Goal: Task Accomplishment & Management: Manage account settings

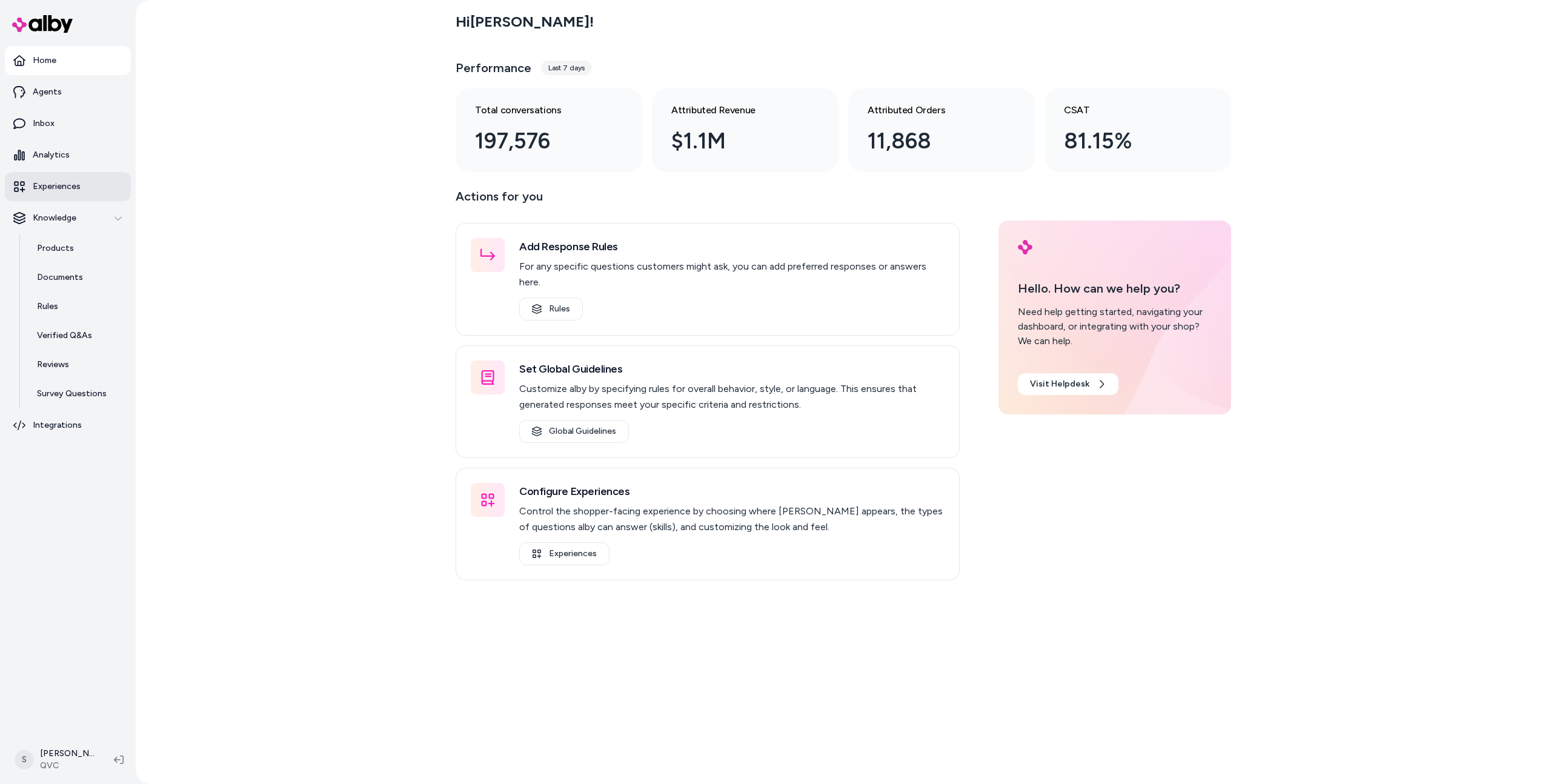
click at [77, 177] on link "Experiences" at bounding box center [68, 187] width 126 height 30
click at [67, 754] on html "Home Agents Inbox Analytics Experiences Knowledge Products Documents Rules Veri…" at bounding box center [776, 392] width 1551 height 784
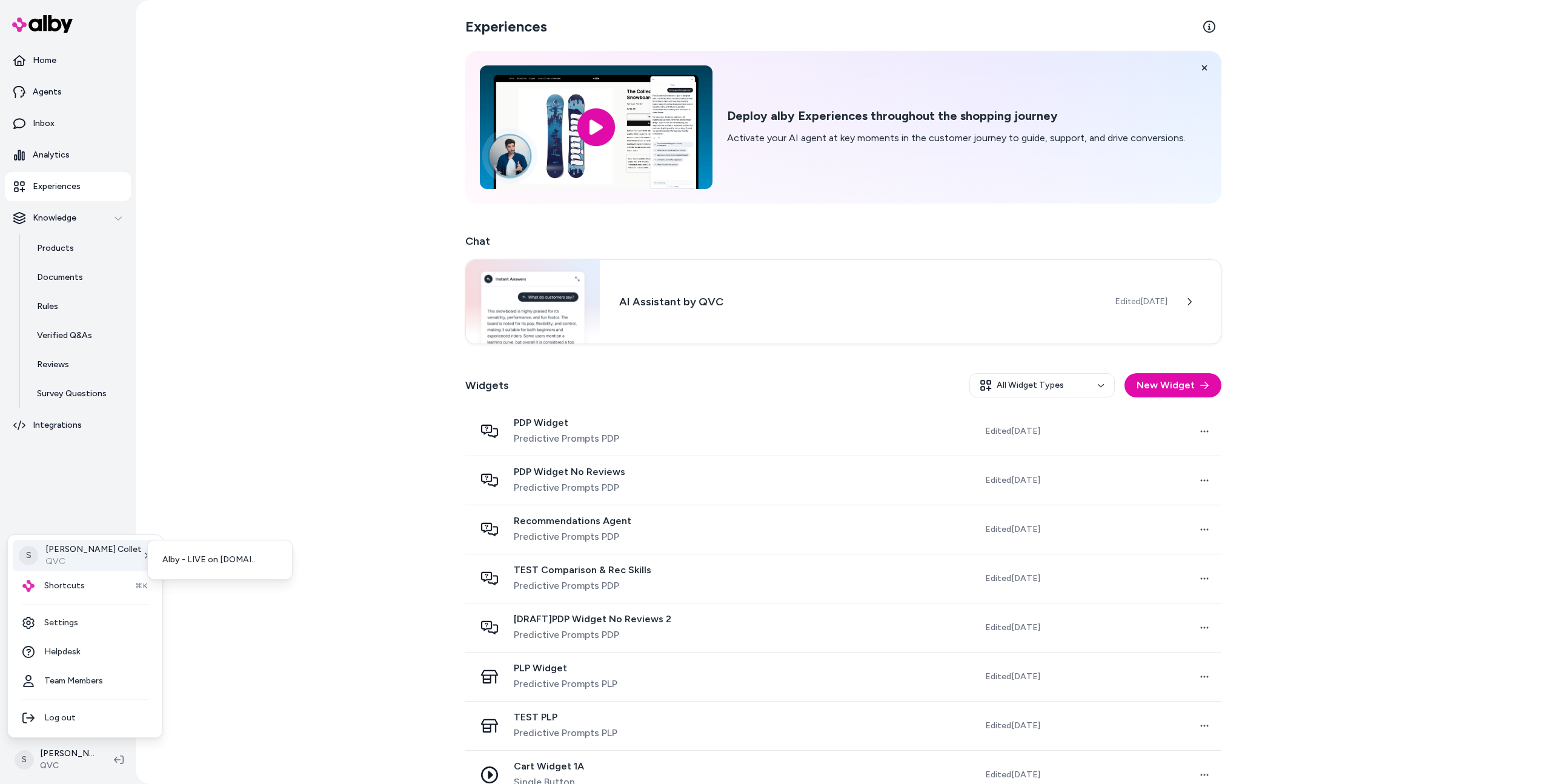
click at [77, 556] on p "QVC" at bounding box center [93, 562] width 96 height 12
click at [89, 610] on link "Settings" at bounding box center [85, 623] width 145 height 30
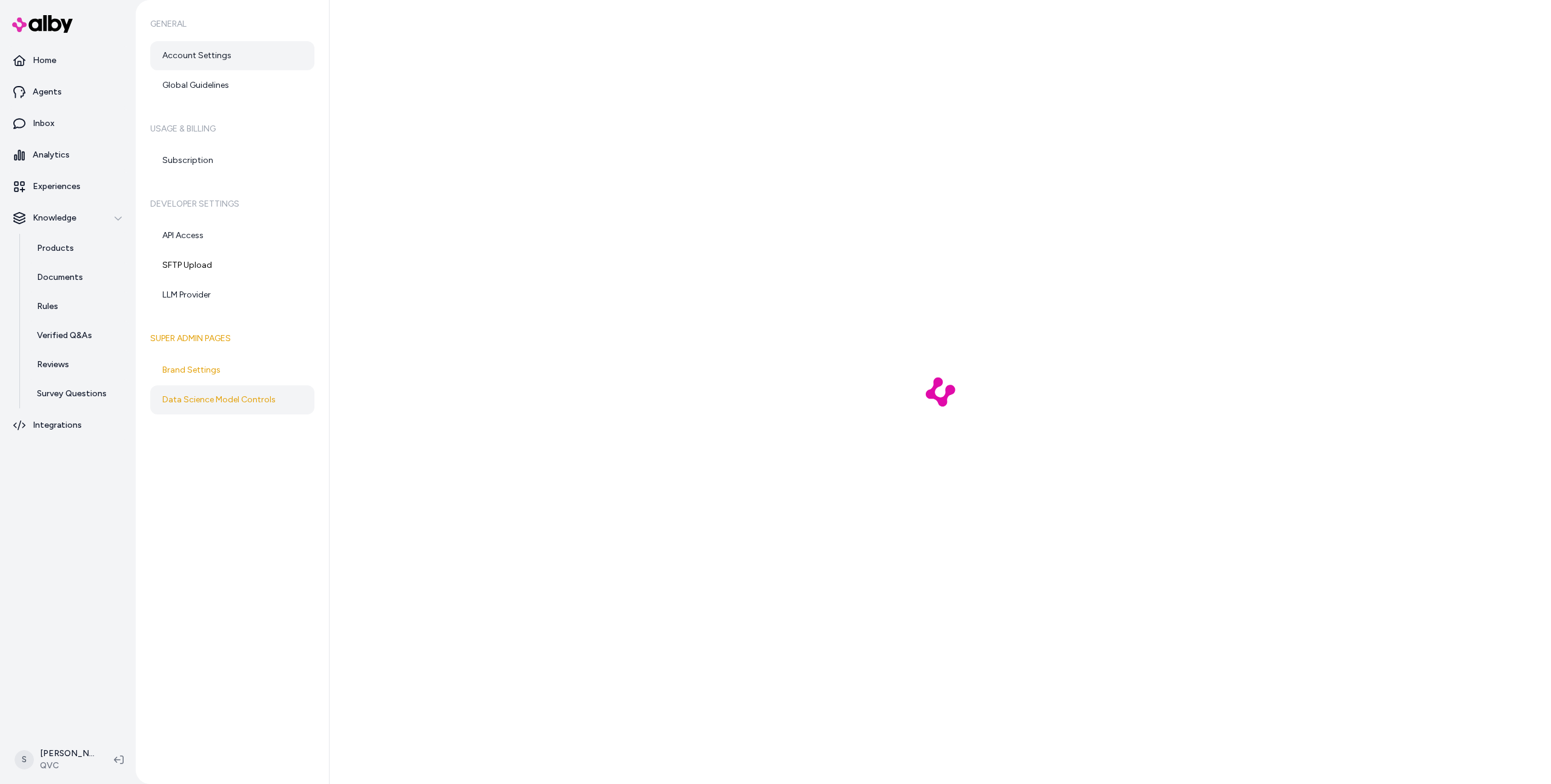
click at [248, 398] on link "Data Science Model Controls" at bounding box center [232, 400] width 164 height 30
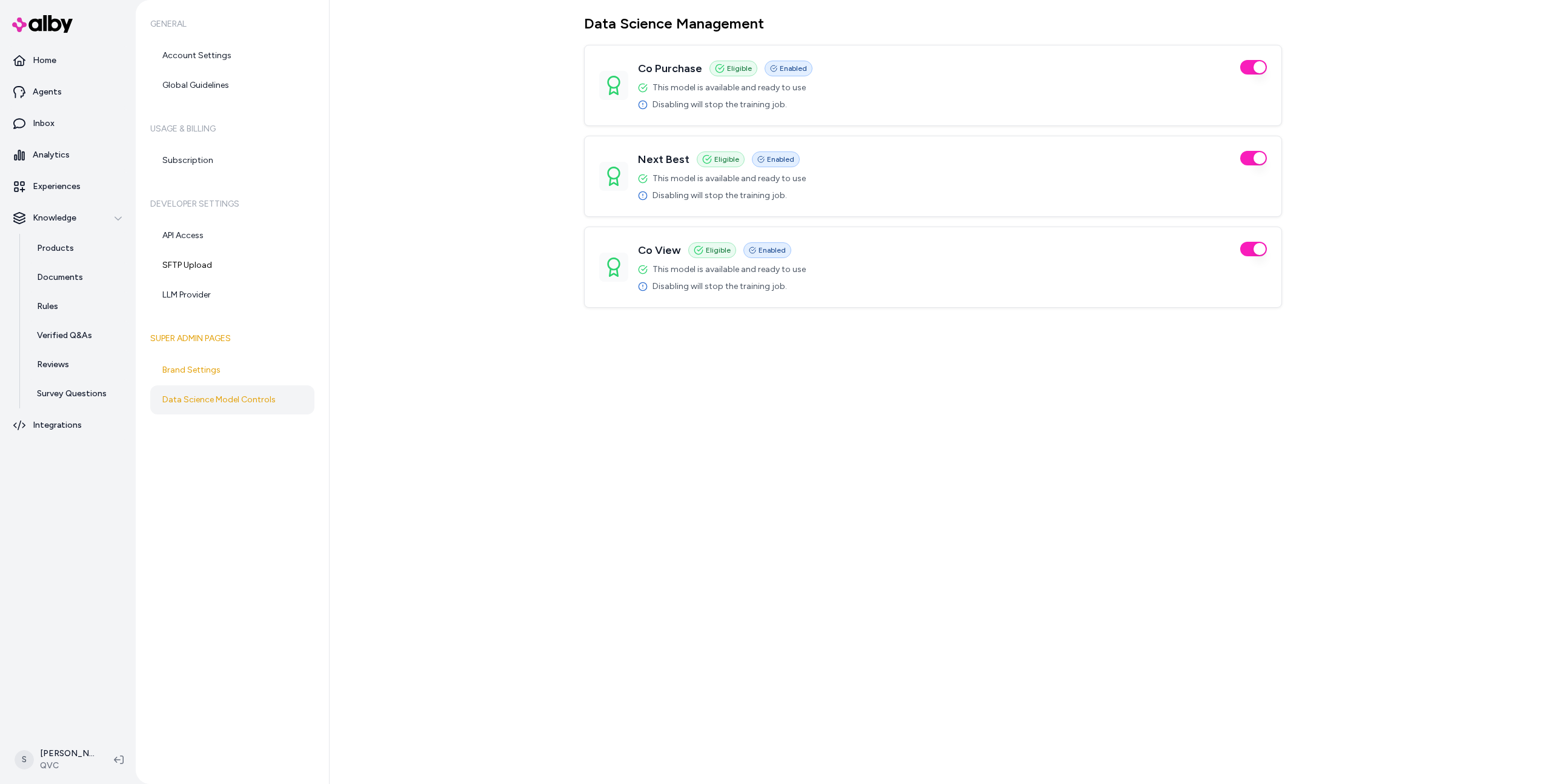
click at [1299, 542] on div "Data Science Management Co Purchase Eligible Enabled This model is available an…" at bounding box center [940, 392] width 1221 height 784
click at [82, 192] on link "Experiences" at bounding box center [68, 187] width 126 height 30
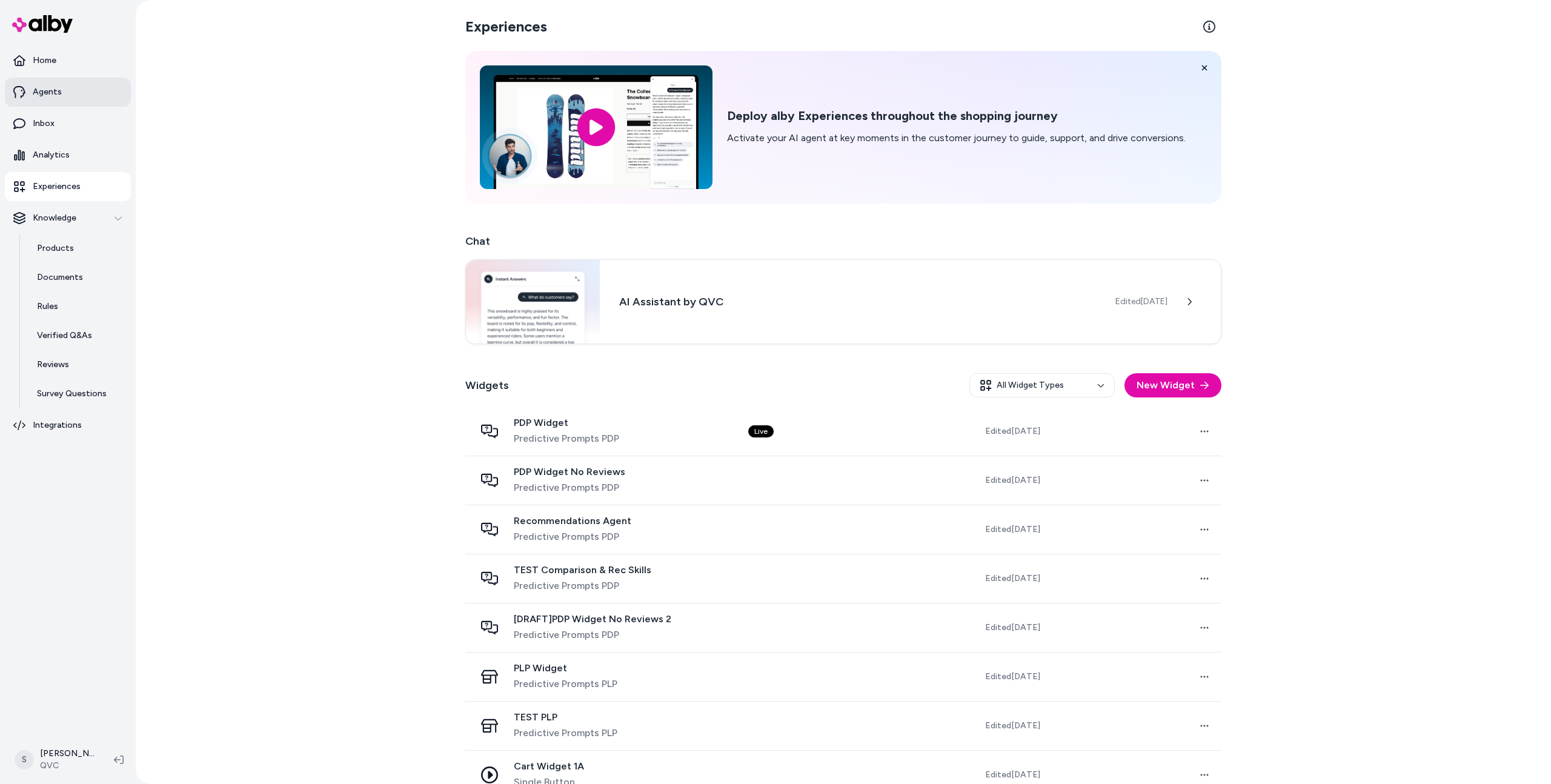
click at [54, 89] on p "Agents" at bounding box center [47, 91] width 30 height 12
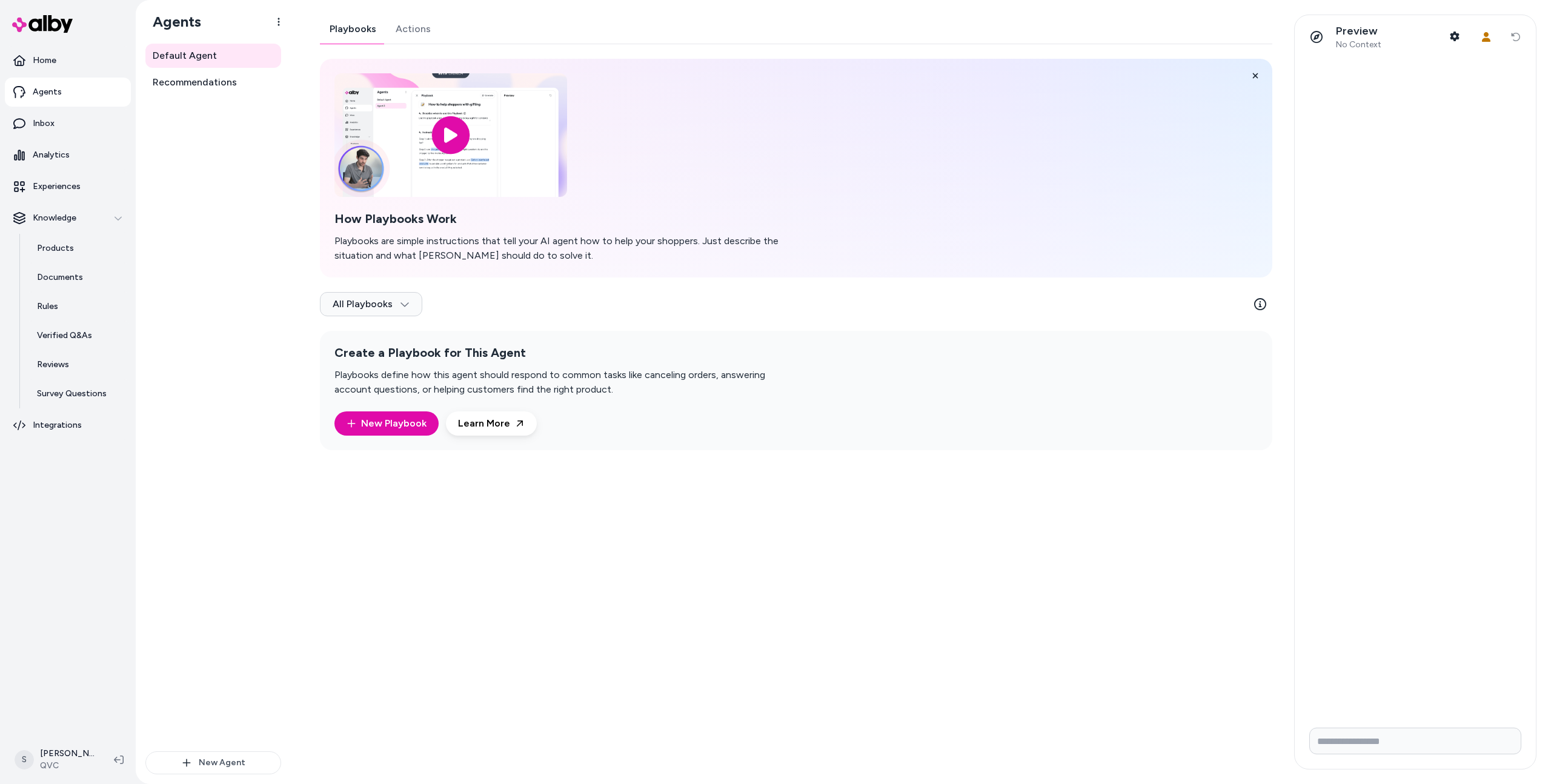
click at [401, 26] on link "Actions" at bounding box center [412, 30] width 54 height 30
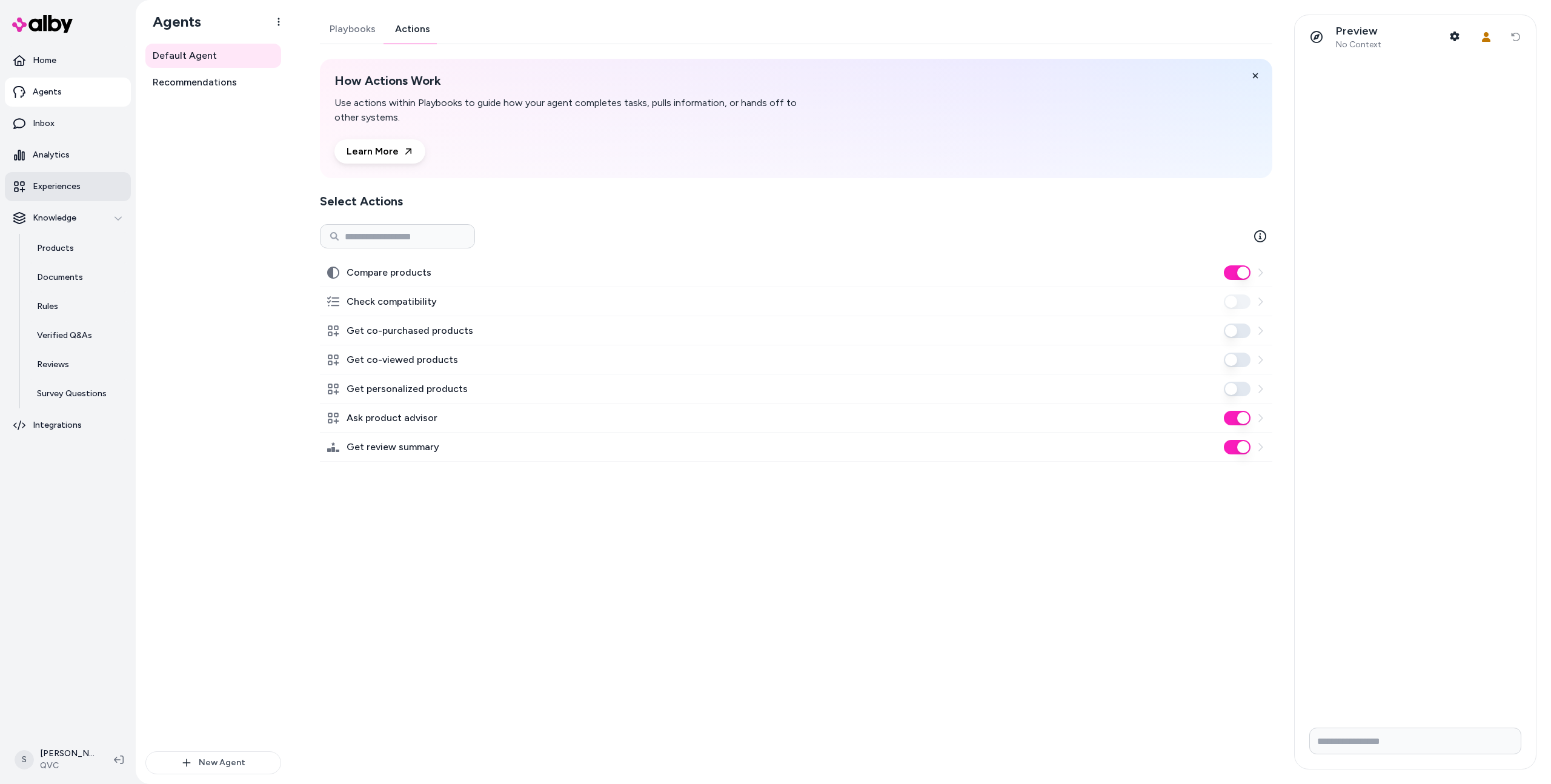
click at [54, 192] on p "Experiences" at bounding box center [56, 186] width 48 height 12
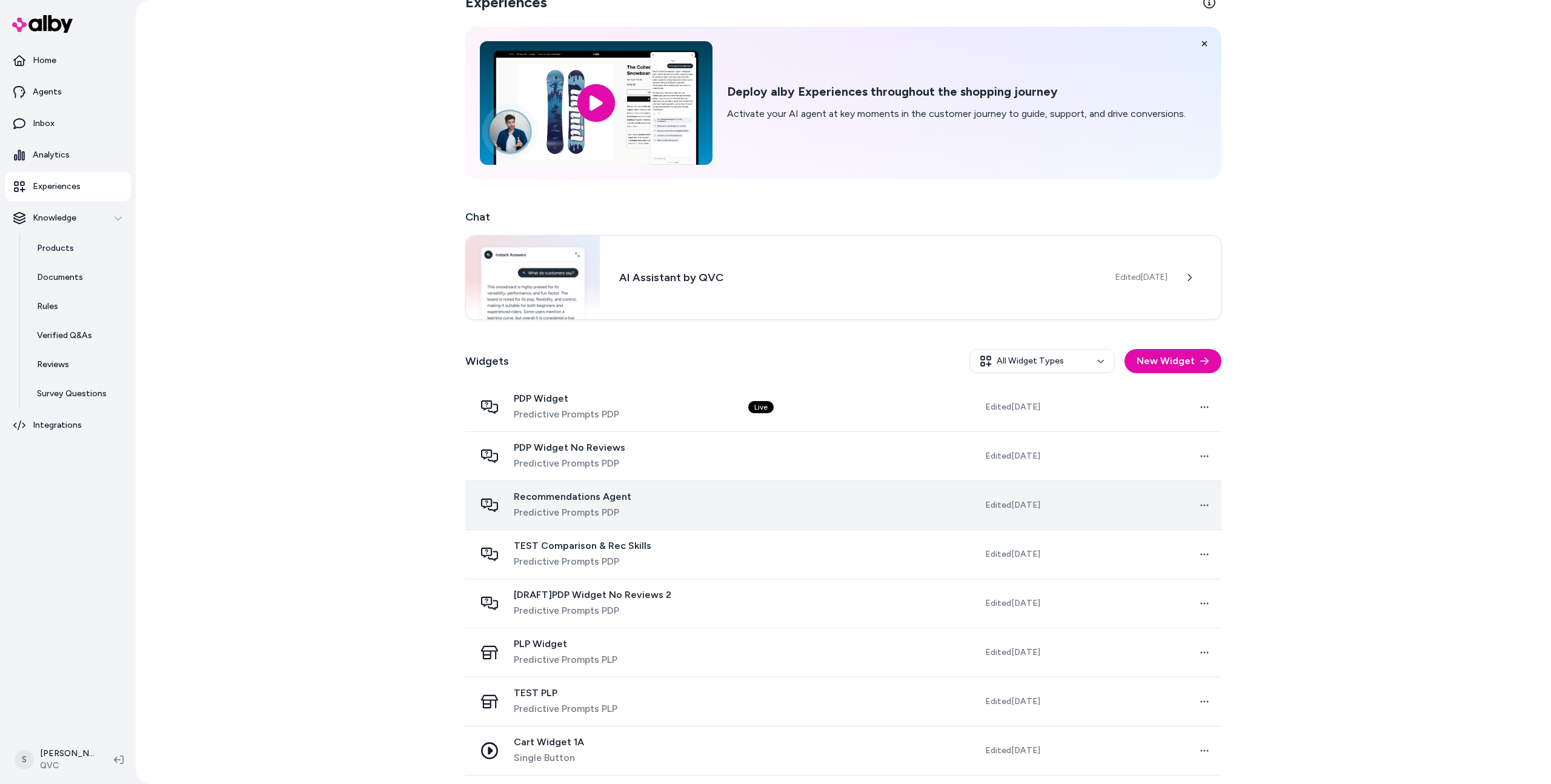
scroll to position [74, 0]
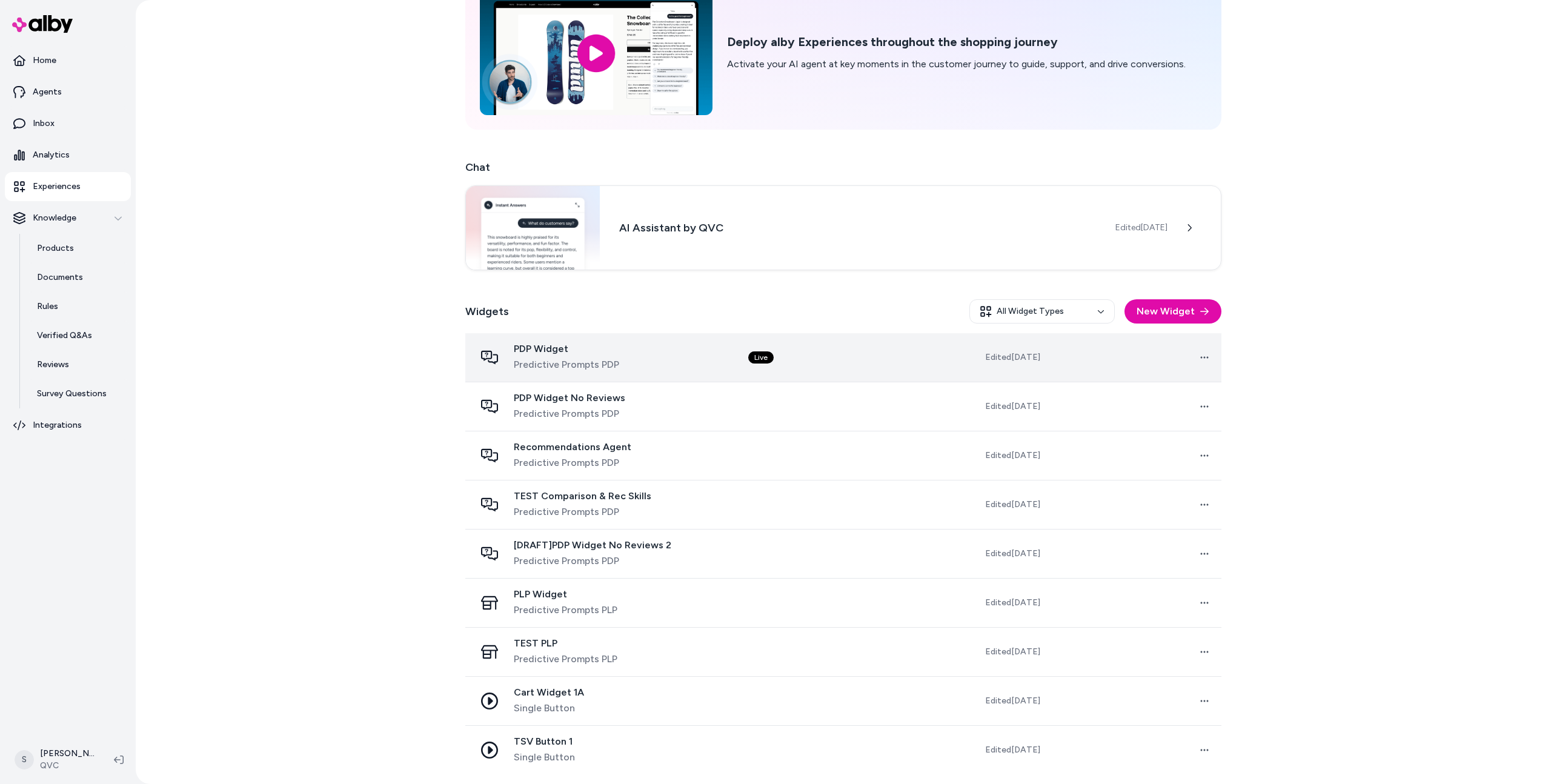
click at [605, 351] on span "PDP Widget" at bounding box center [566, 349] width 105 height 12
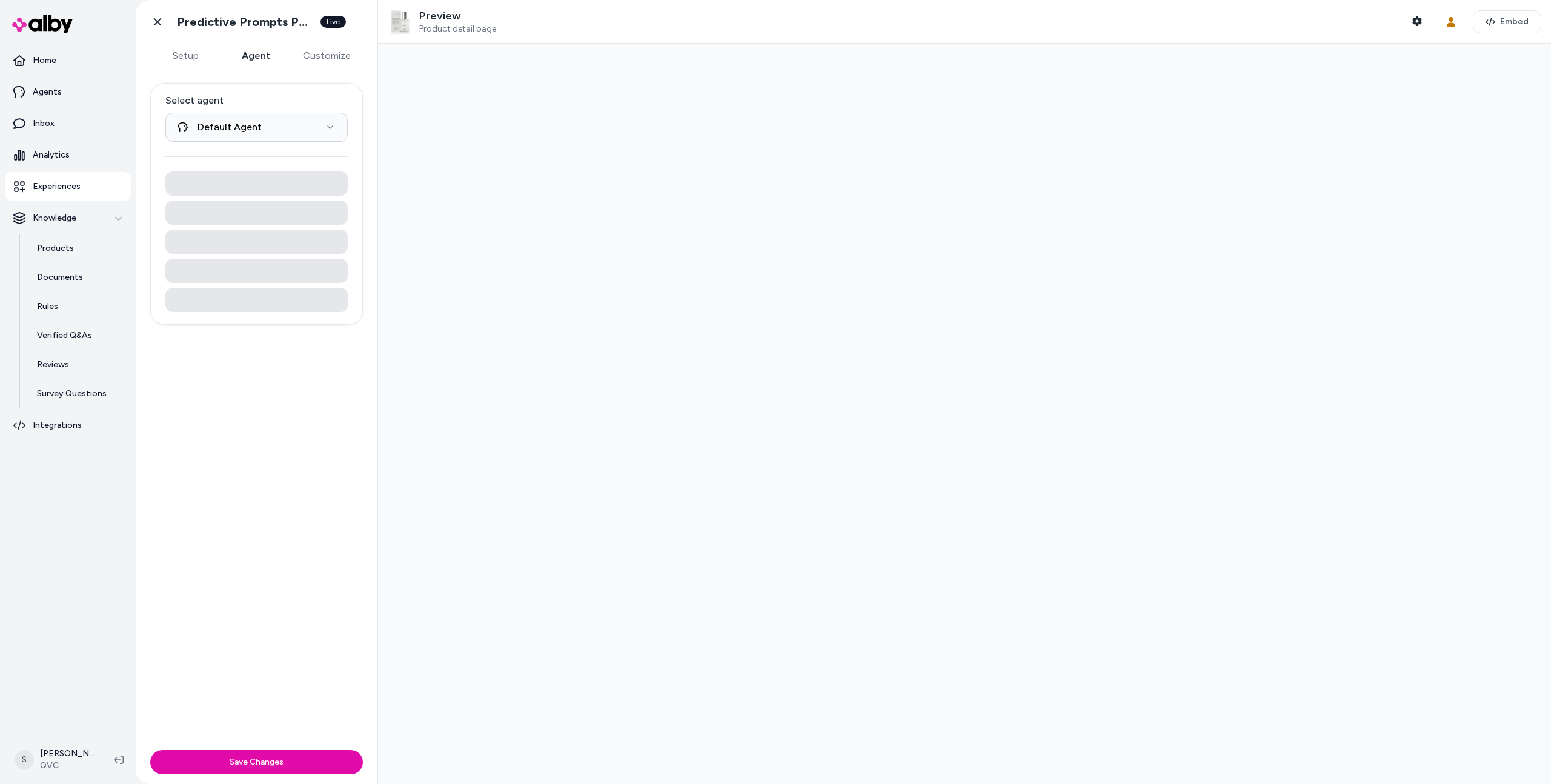
click at [253, 59] on button "Agent" at bounding box center [255, 55] width 70 height 25
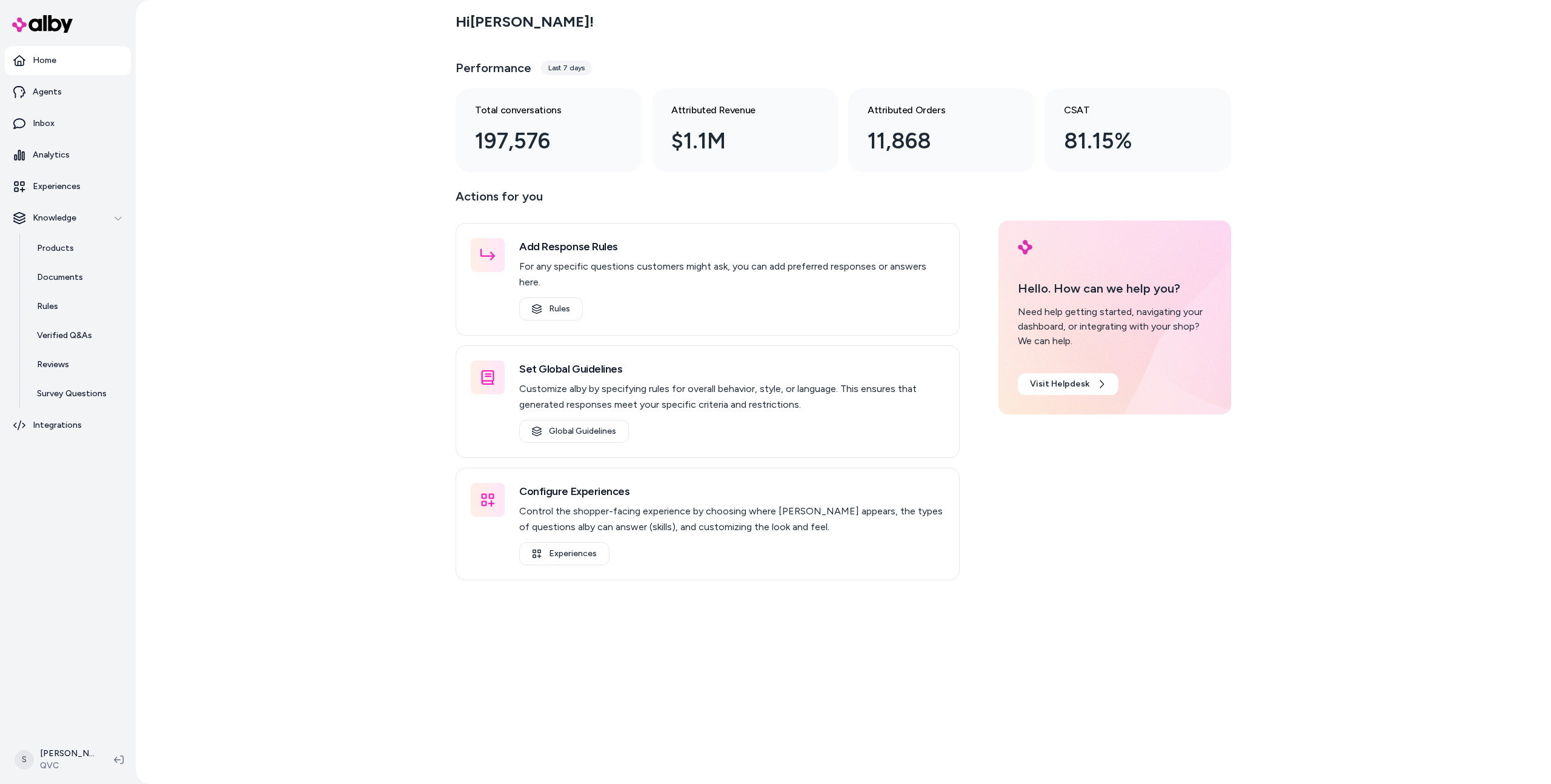
click at [411, 192] on div "Hi [PERSON_NAME] ! Performance Last 7 days Total conversations 197,576 Attribut…" at bounding box center [843, 392] width 1415 height 784
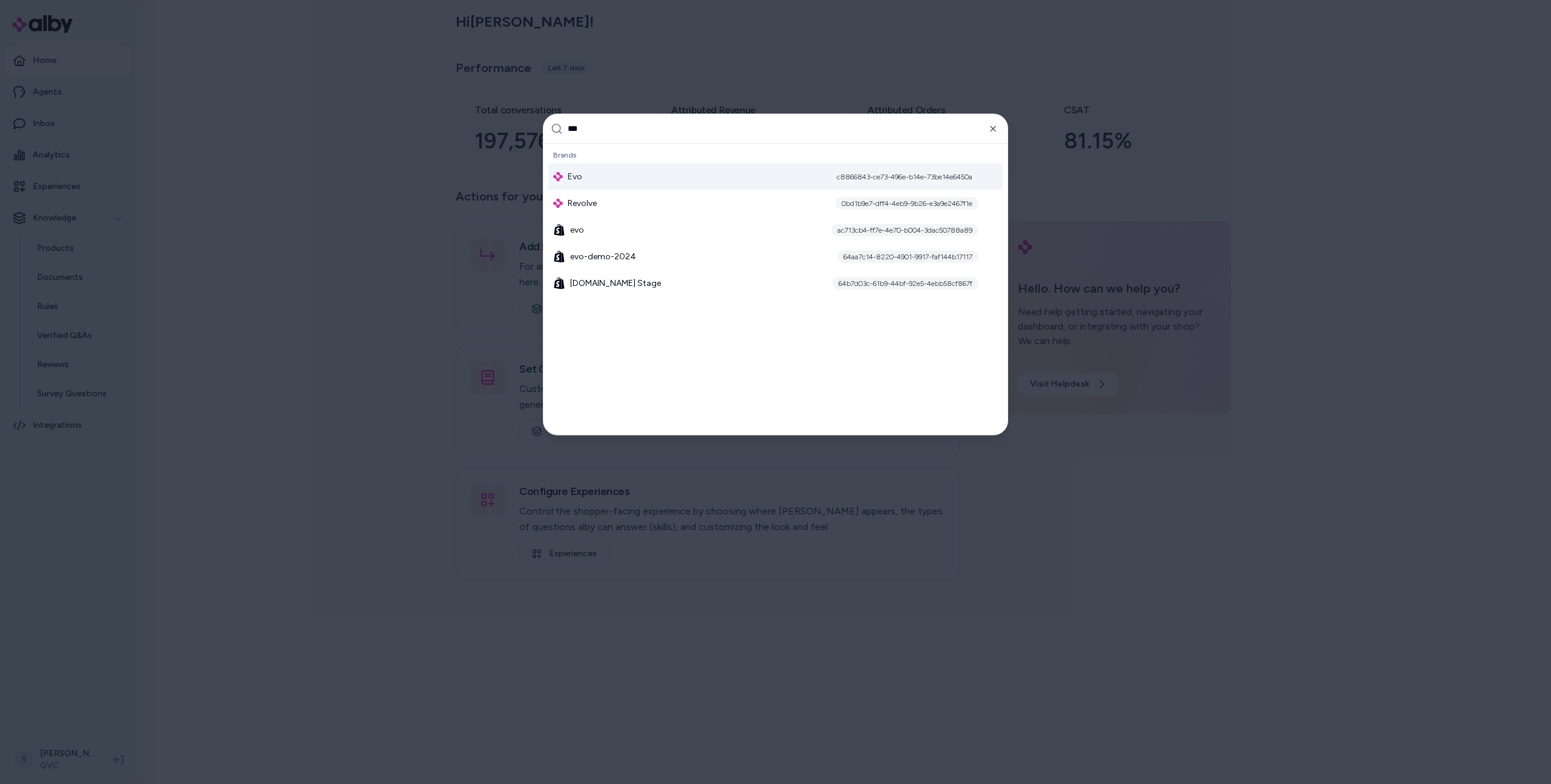
type input "***"
click at [591, 170] on div "Evo c8866843-ce73-496e-b14e-73be14e6450a" at bounding box center [776, 176] width 455 height 27
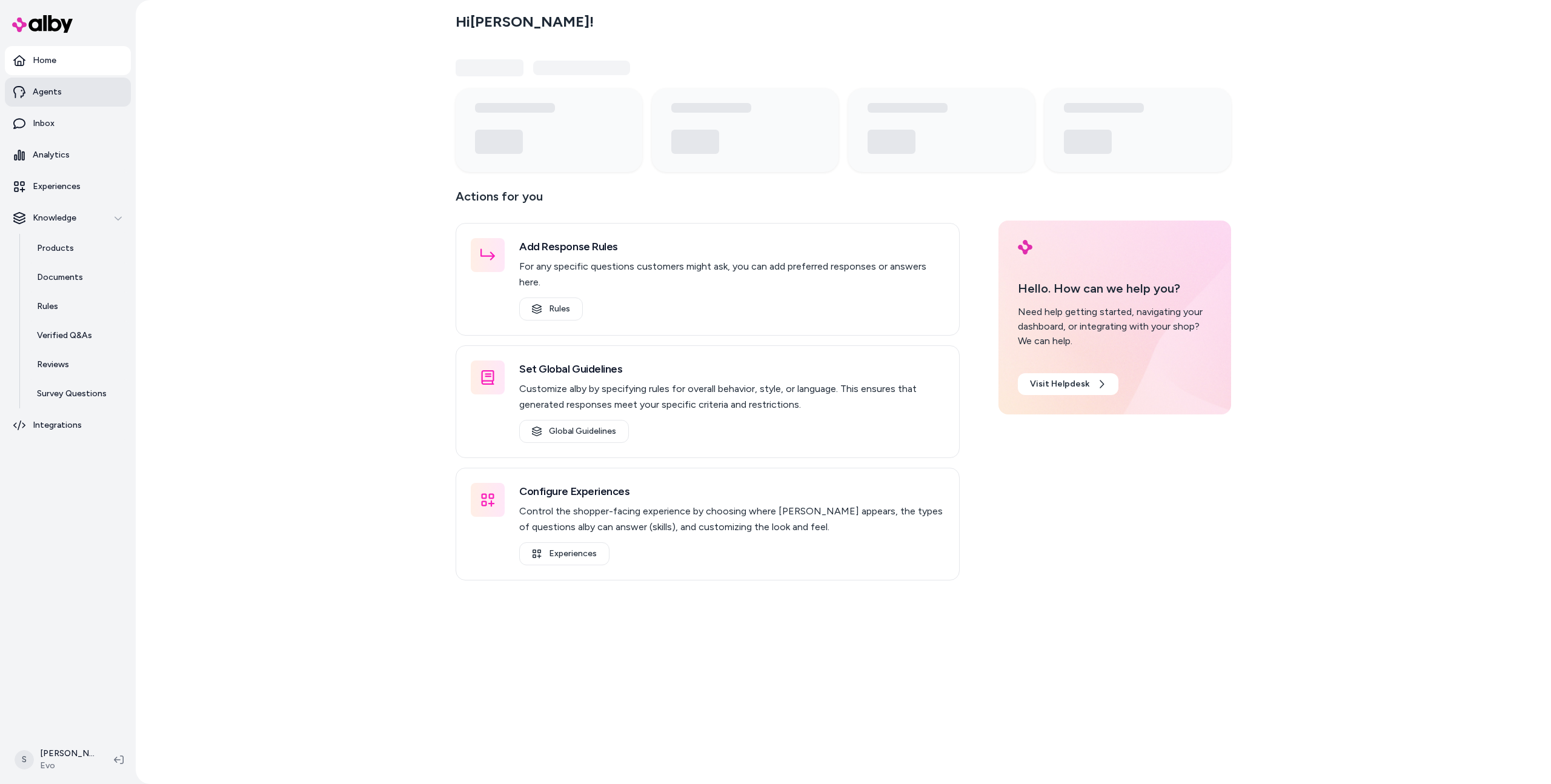
click at [33, 103] on link "Agents" at bounding box center [68, 92] width 126 height 30
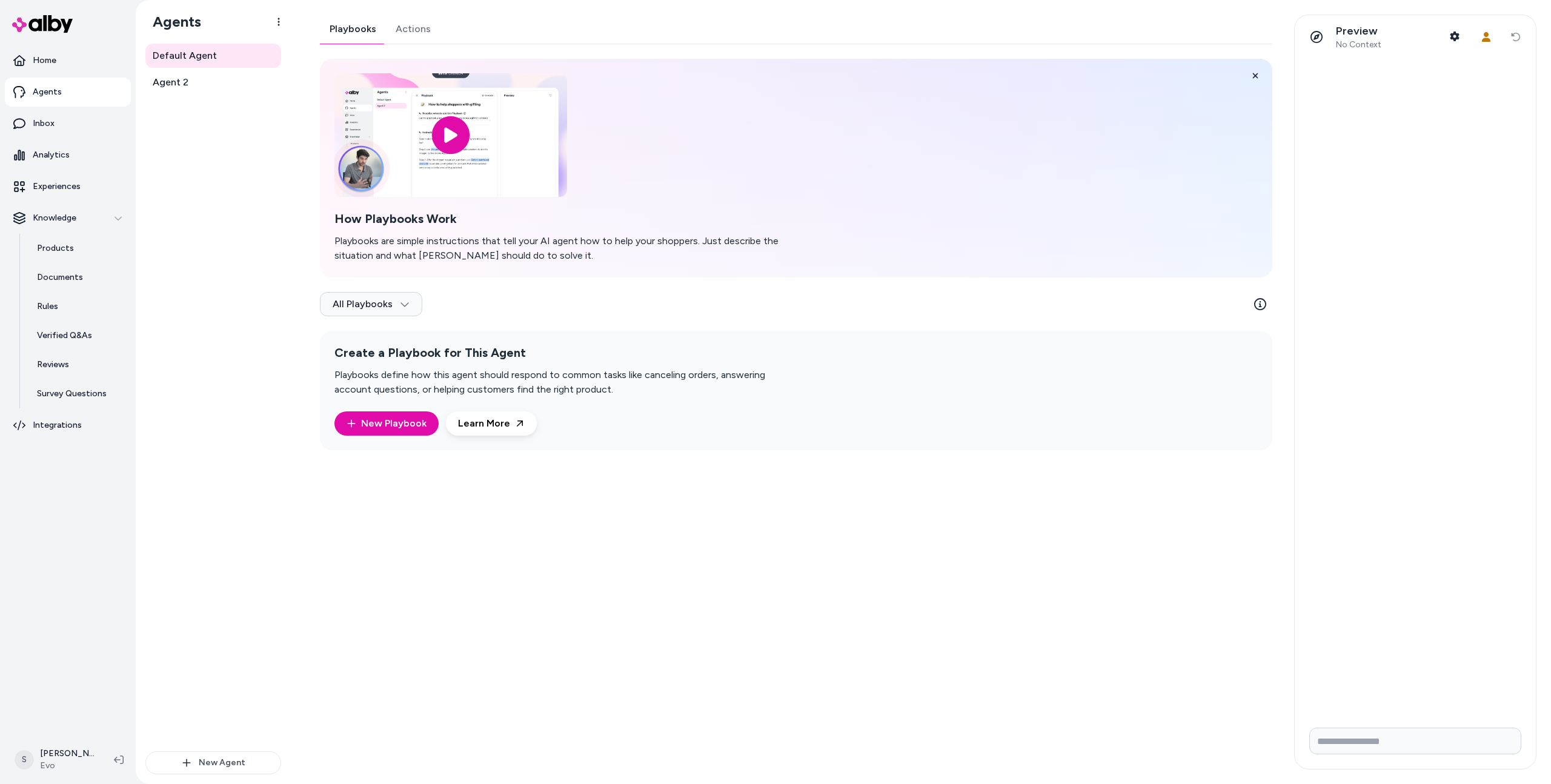
click at [397, 29] on link "Actions" at bounding box center [412, 30] width 54 height 30
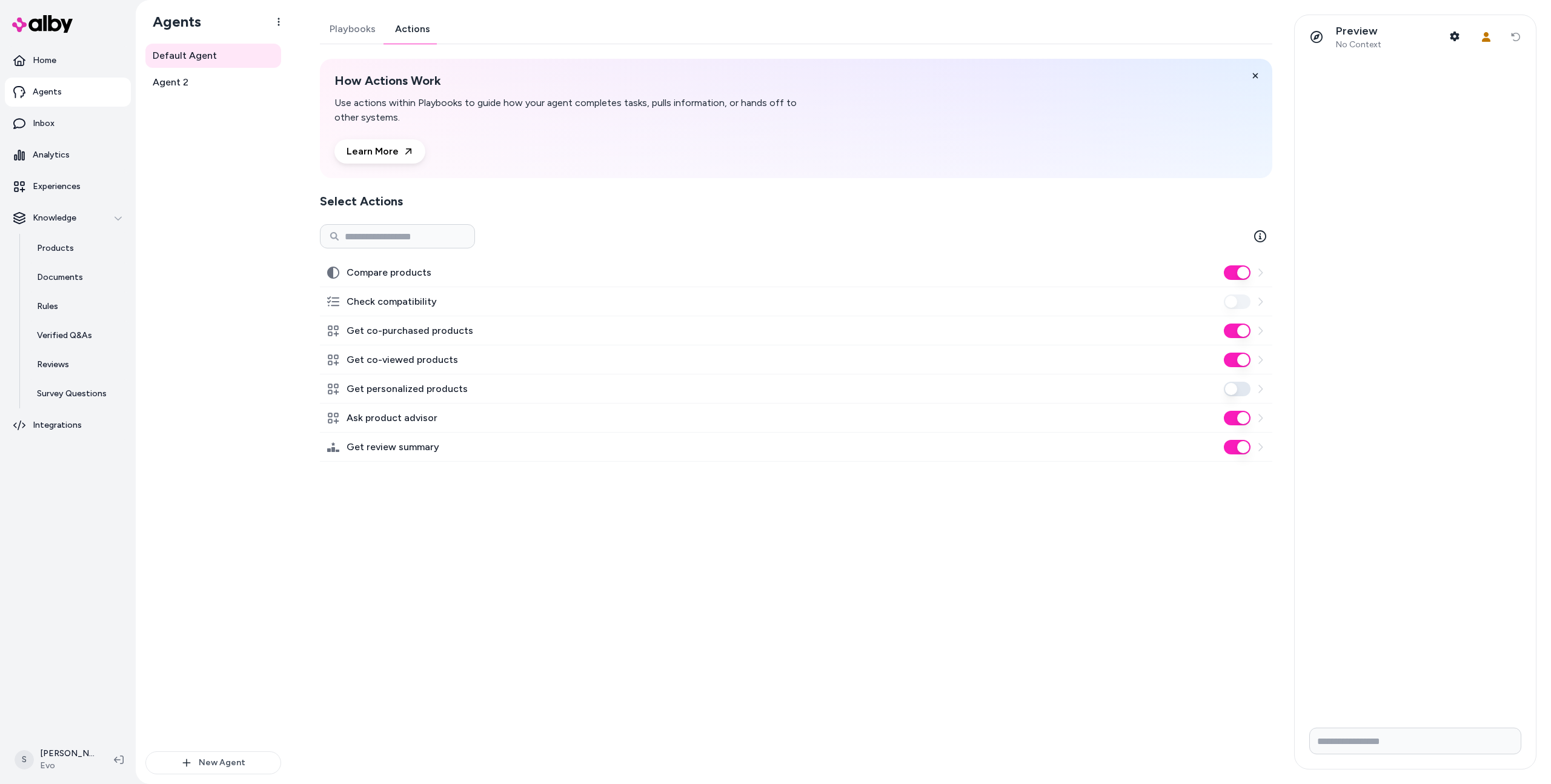
click at [349, 36] on link "Playbooks" at bounding box center [352, 30] width 66 height 30
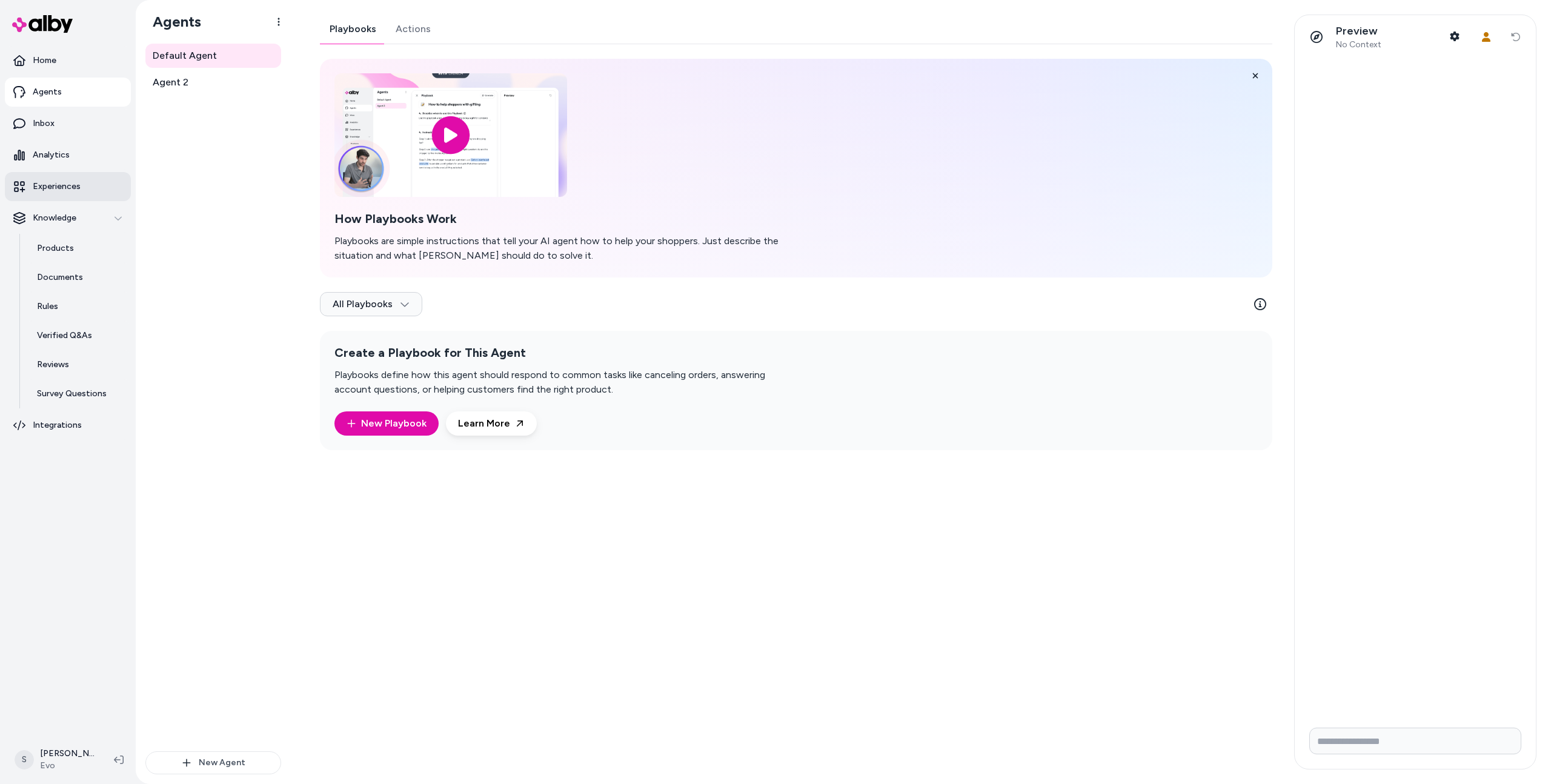
click at [69, 182] on p "Experiences" at bounding box center [56, 186] width 48 height 12
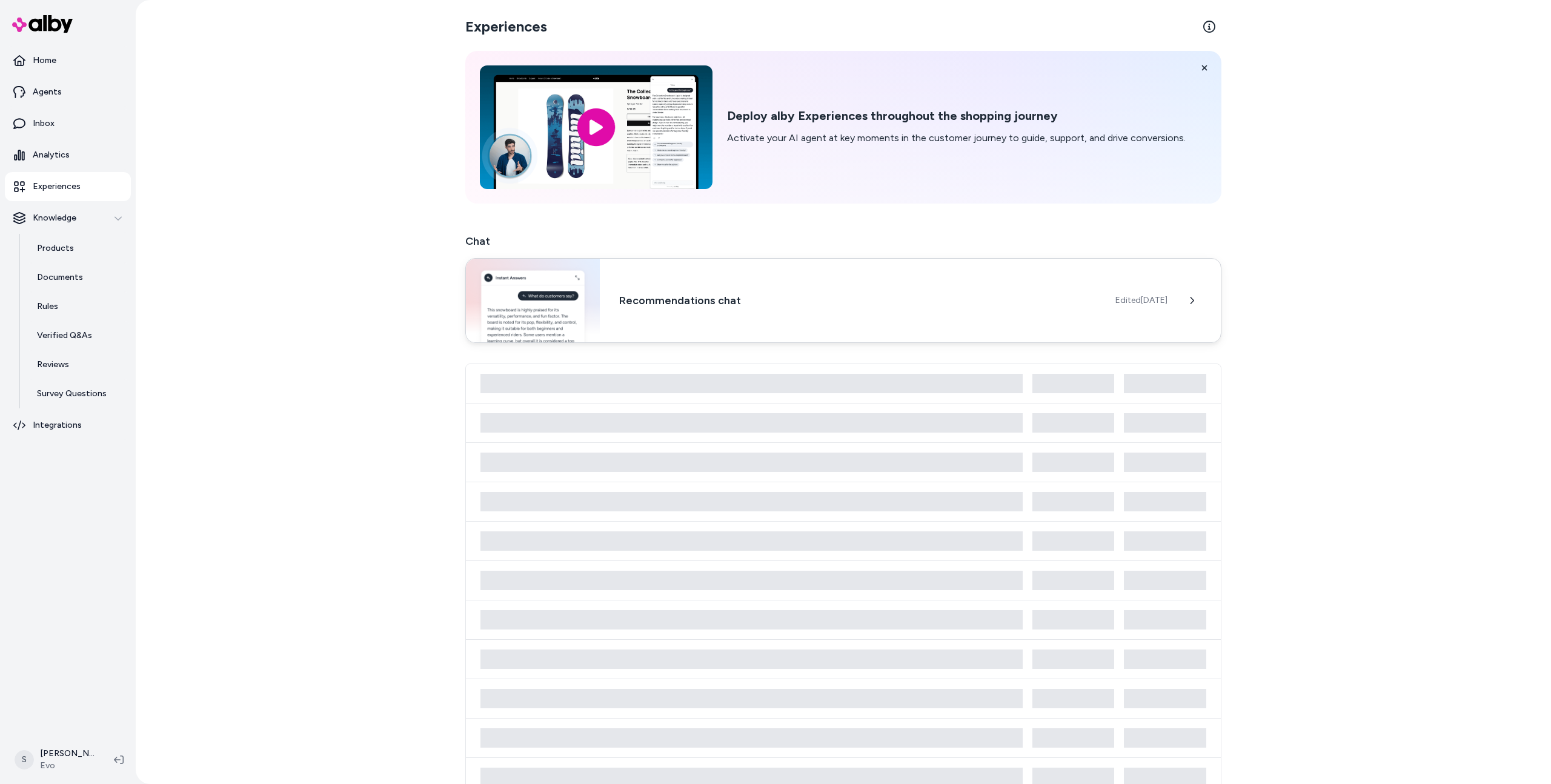
click at [695, 291] on div "Recommendations chat Edited Jun 26, 2025" at bounding box center [843, 300] width 756 height 85
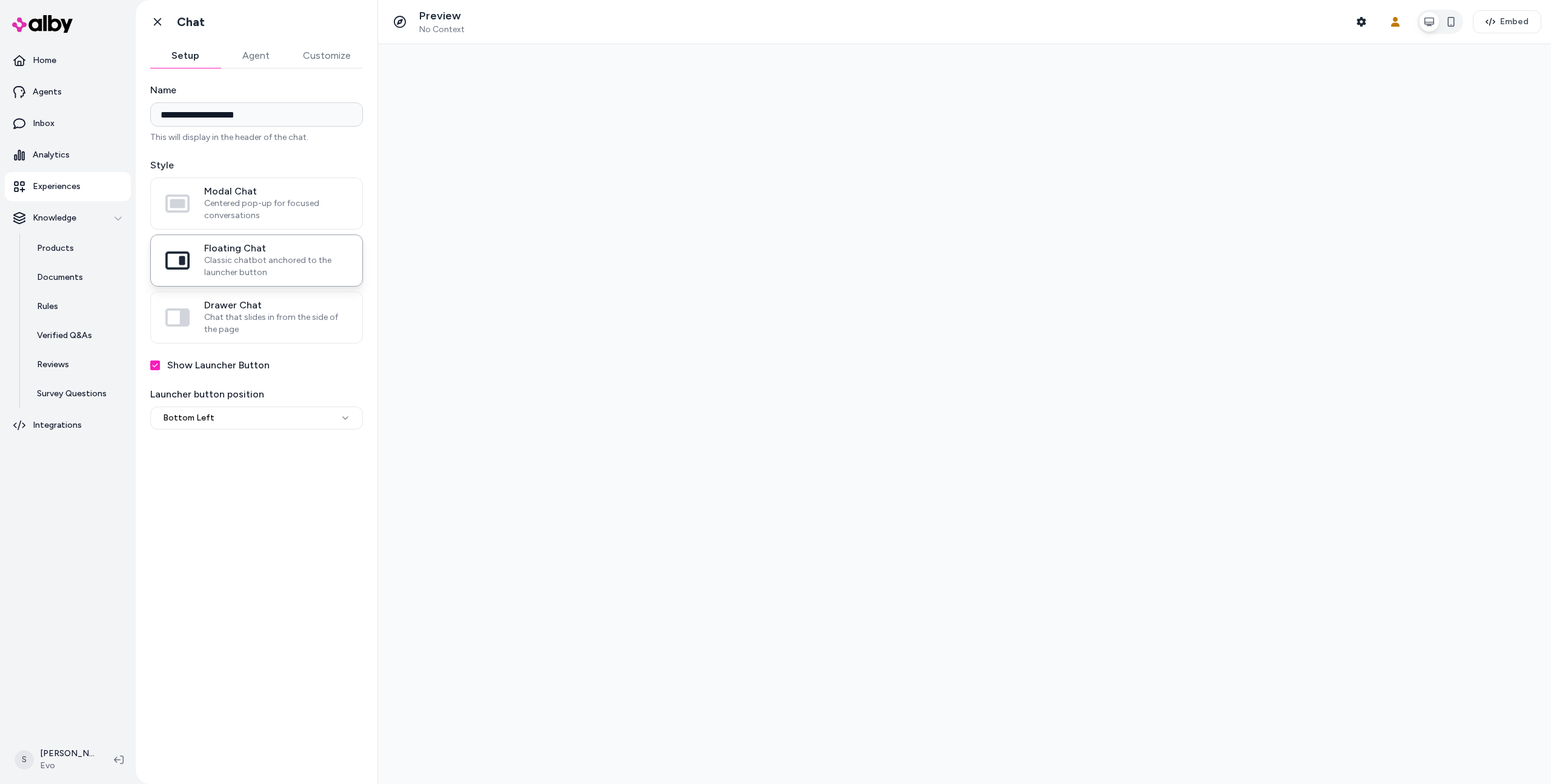
click at [262, 46] on button "Agent" at bounding box center [255, 55] width 70 height 25
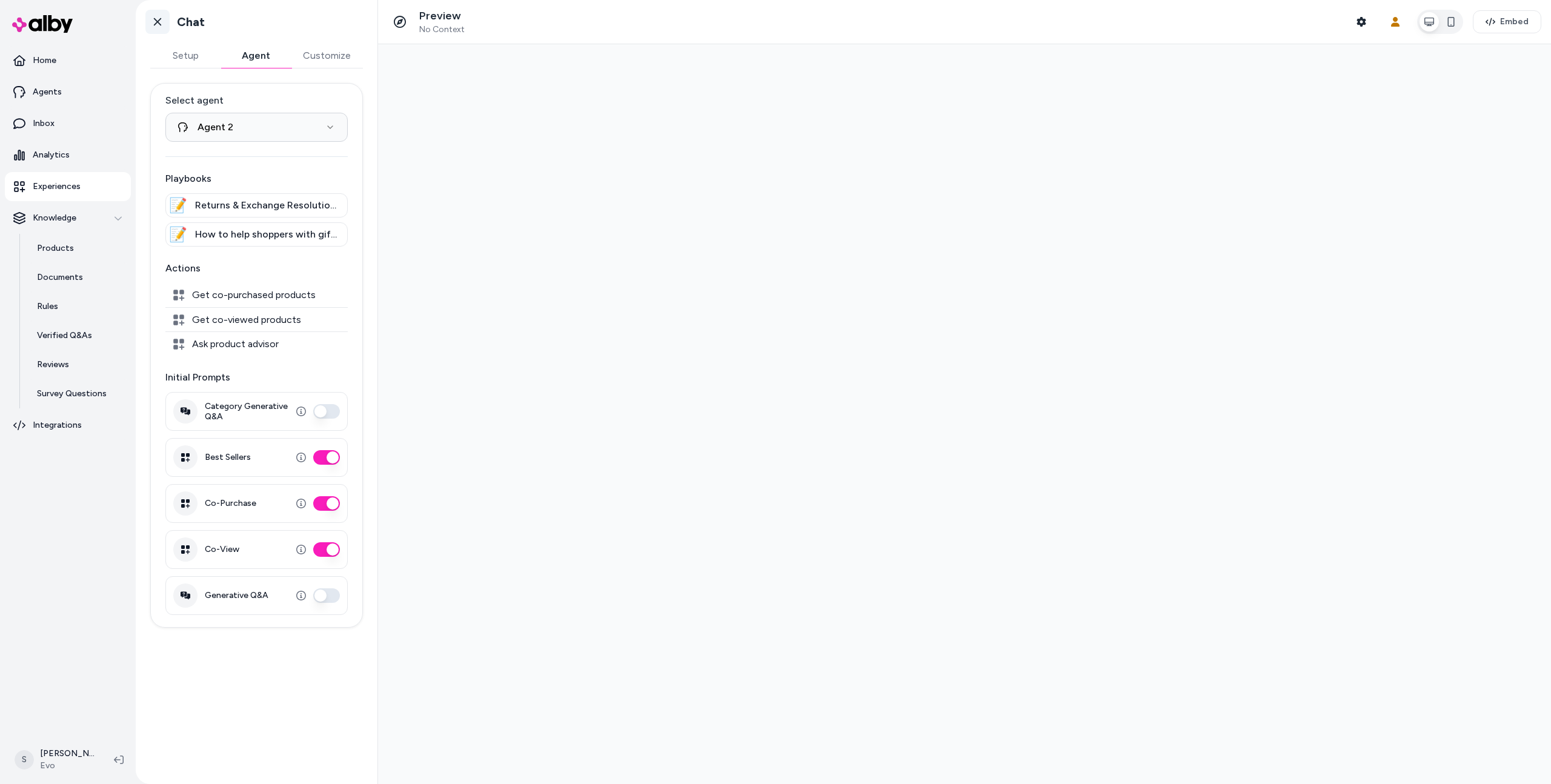
click at [155, 20] on icon at bounding box center [157, 22] width 12 height 12
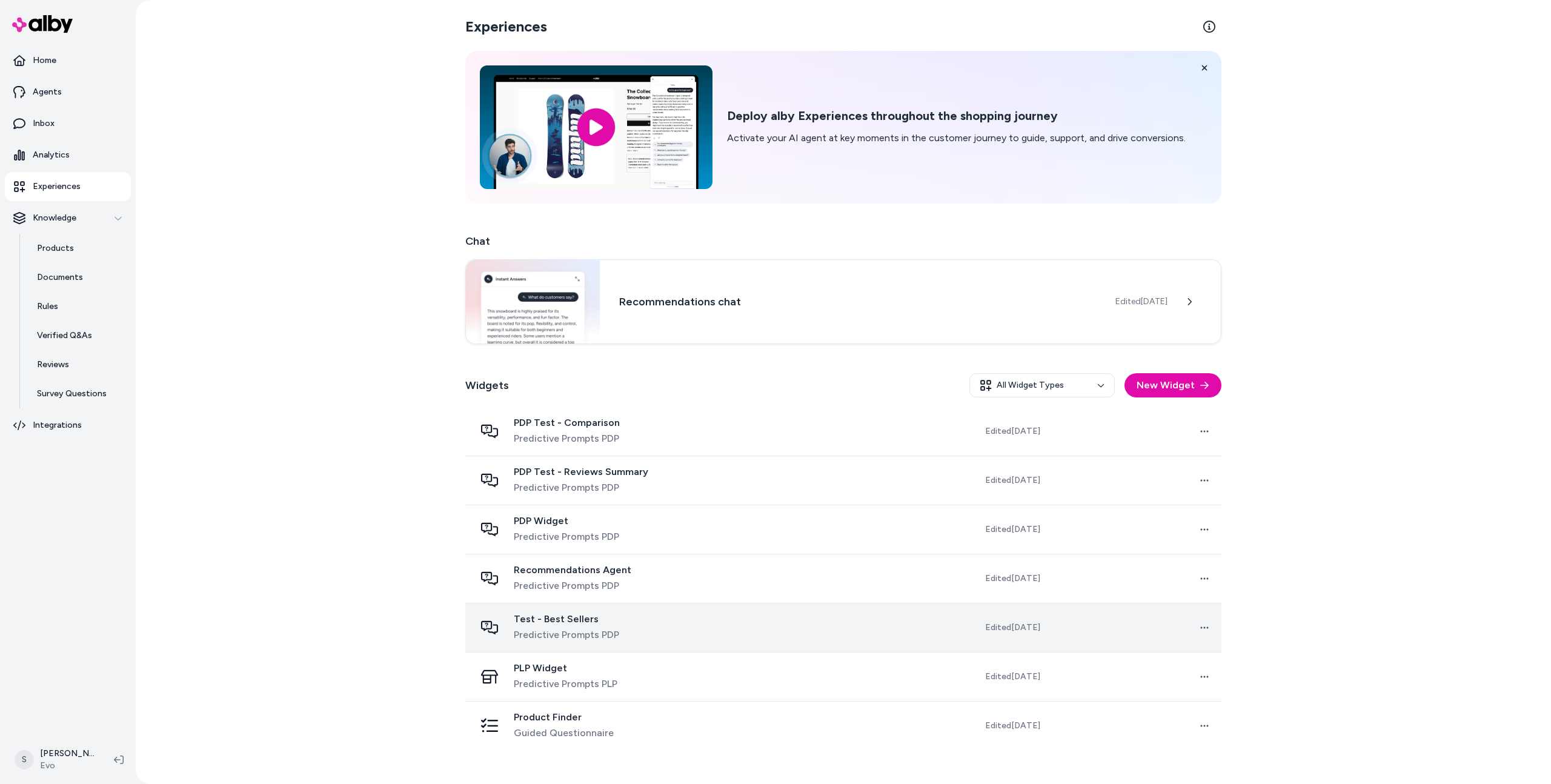
click at [728, 619] on div "Test - Best Sellers Predictive Prompts PDP" at bounding box center [602, 628] width 254 height 30
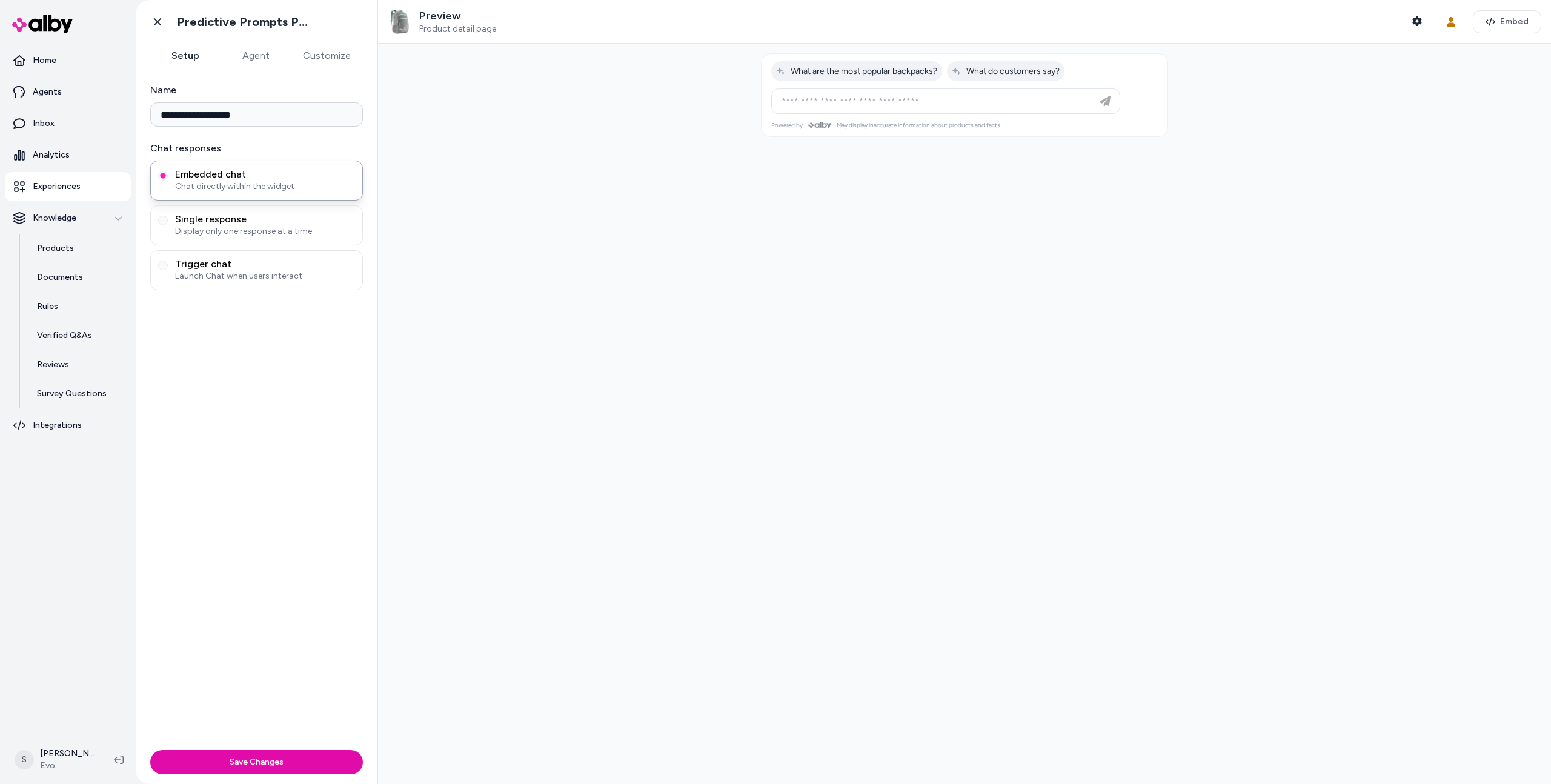
click at [256, 62] on button "Agent" at bounding box center [255, 55] width 70 height 25
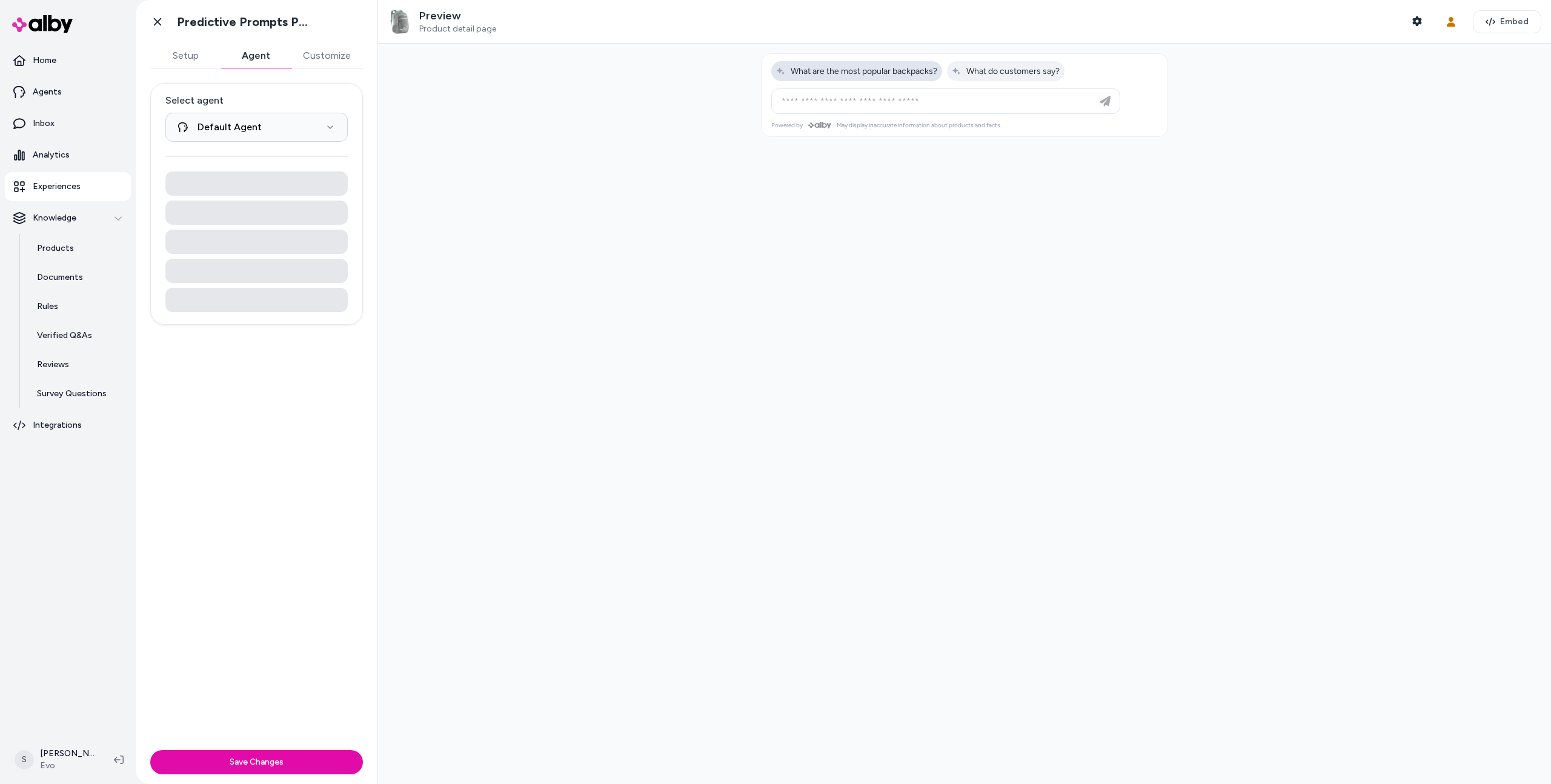
click at [825, 74] on span "What are the most popular backpacks?" at bounding box center [857, 71] width 161 height 10
type input "**********"
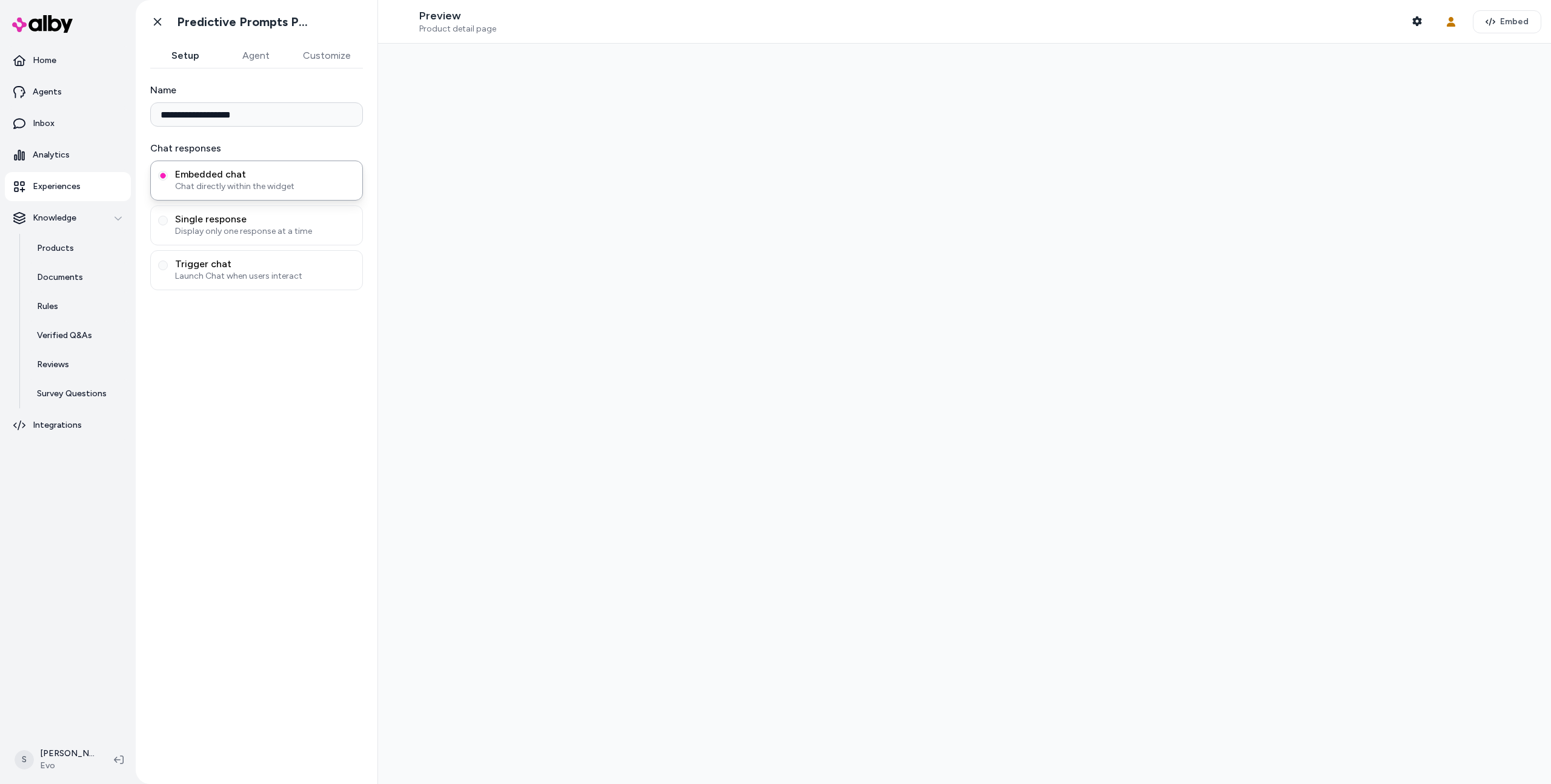
type input "**********"
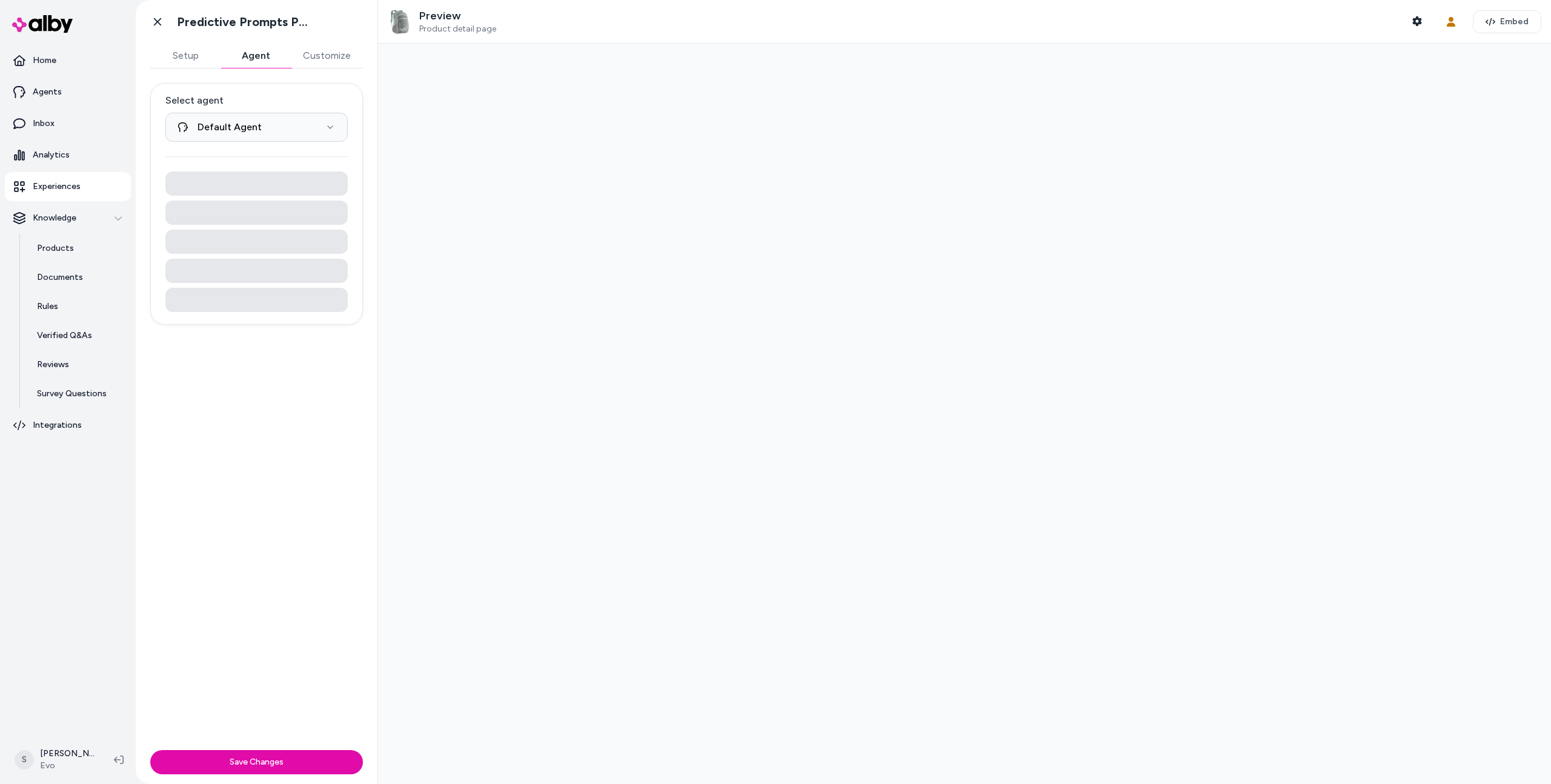
click at [267, 59] on button "Agent" at bounding box center [255, 55] width 70 height 25
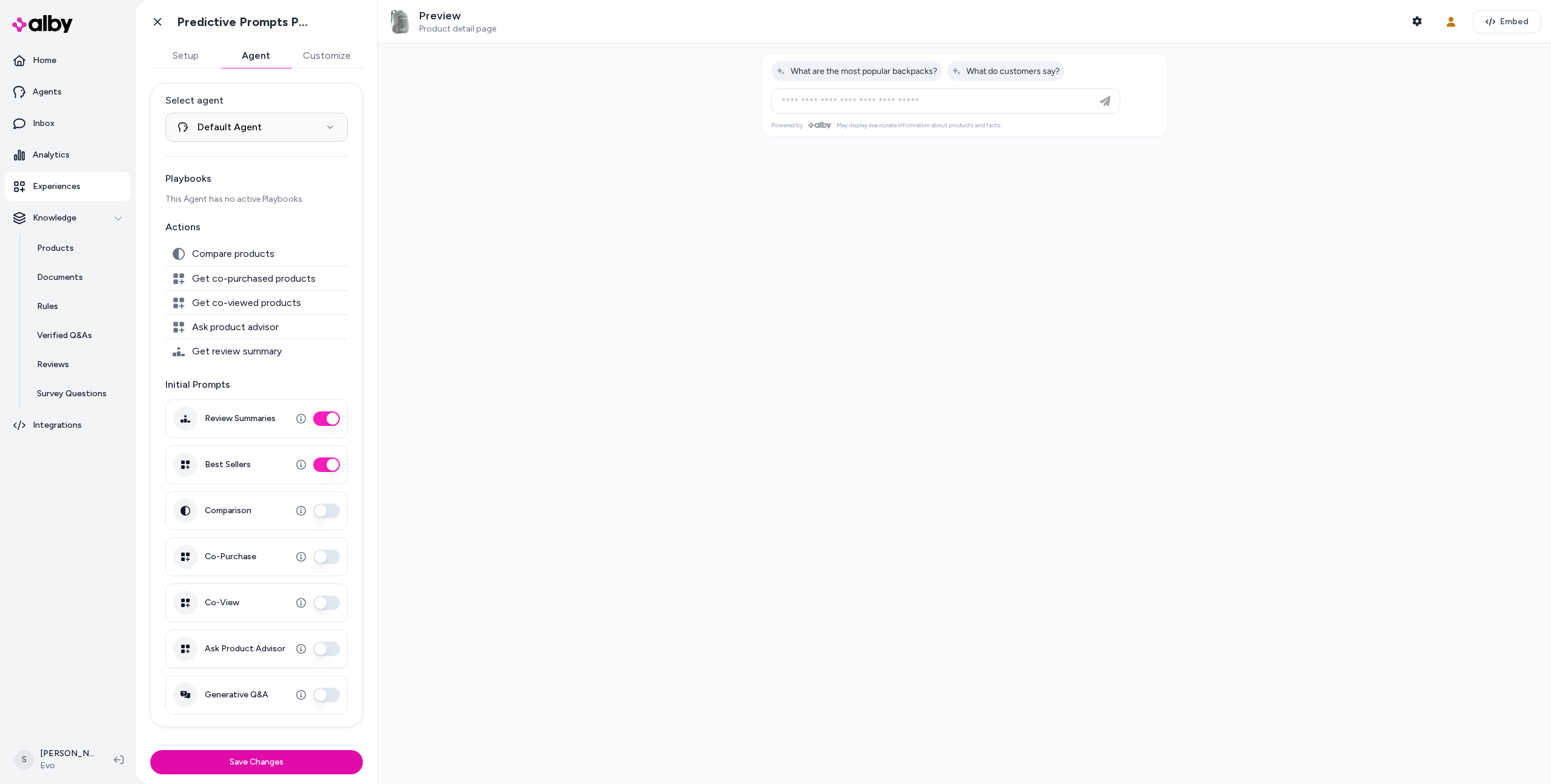
click at [326, 648] on button "Ask Product Advisor" at bounding box center [326, 648] width 27 height 15
click at [284, 760] on button "Save Changes" at bounding box center [257, 761] width 213 height 25
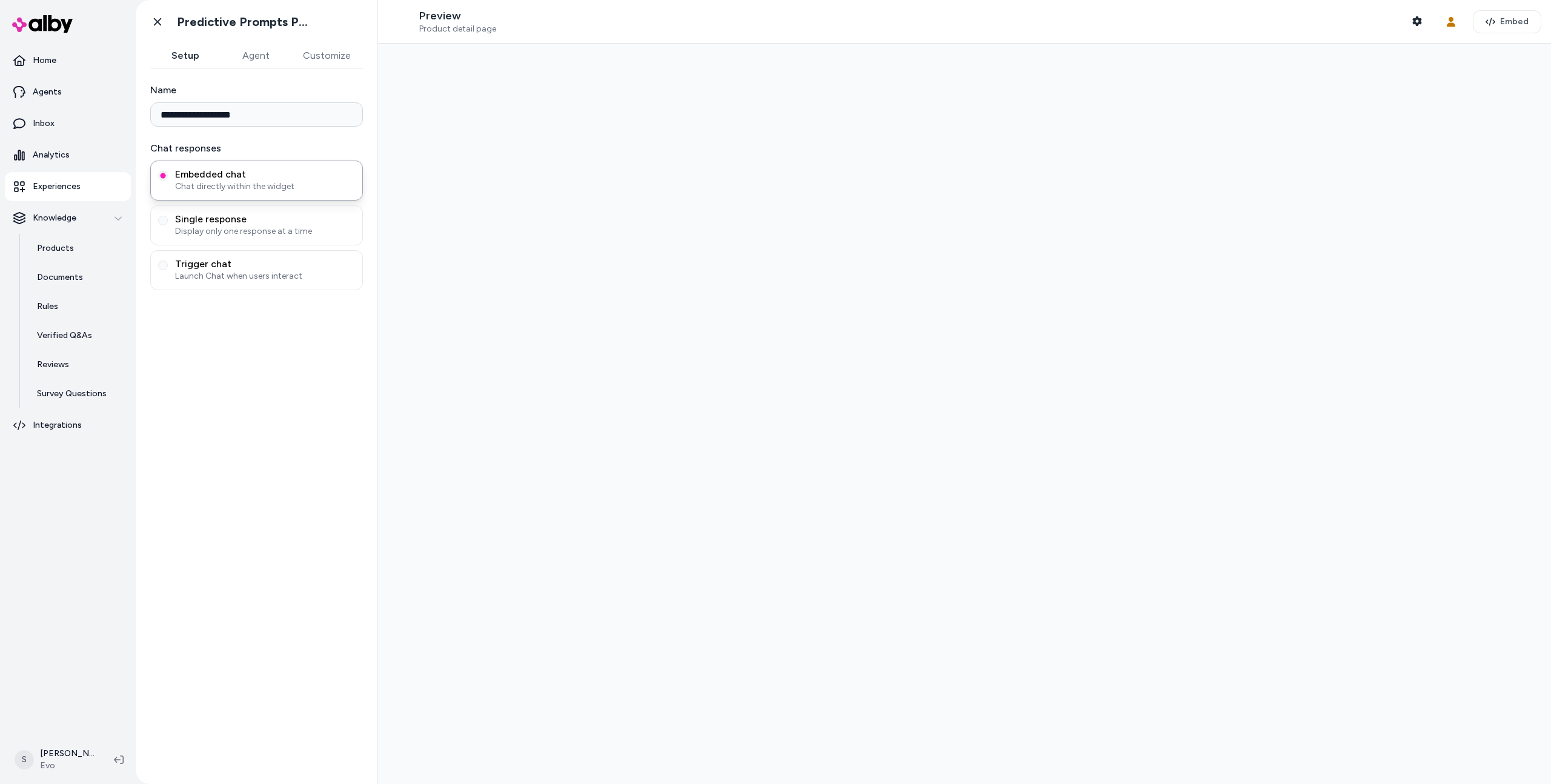
type input "**********"
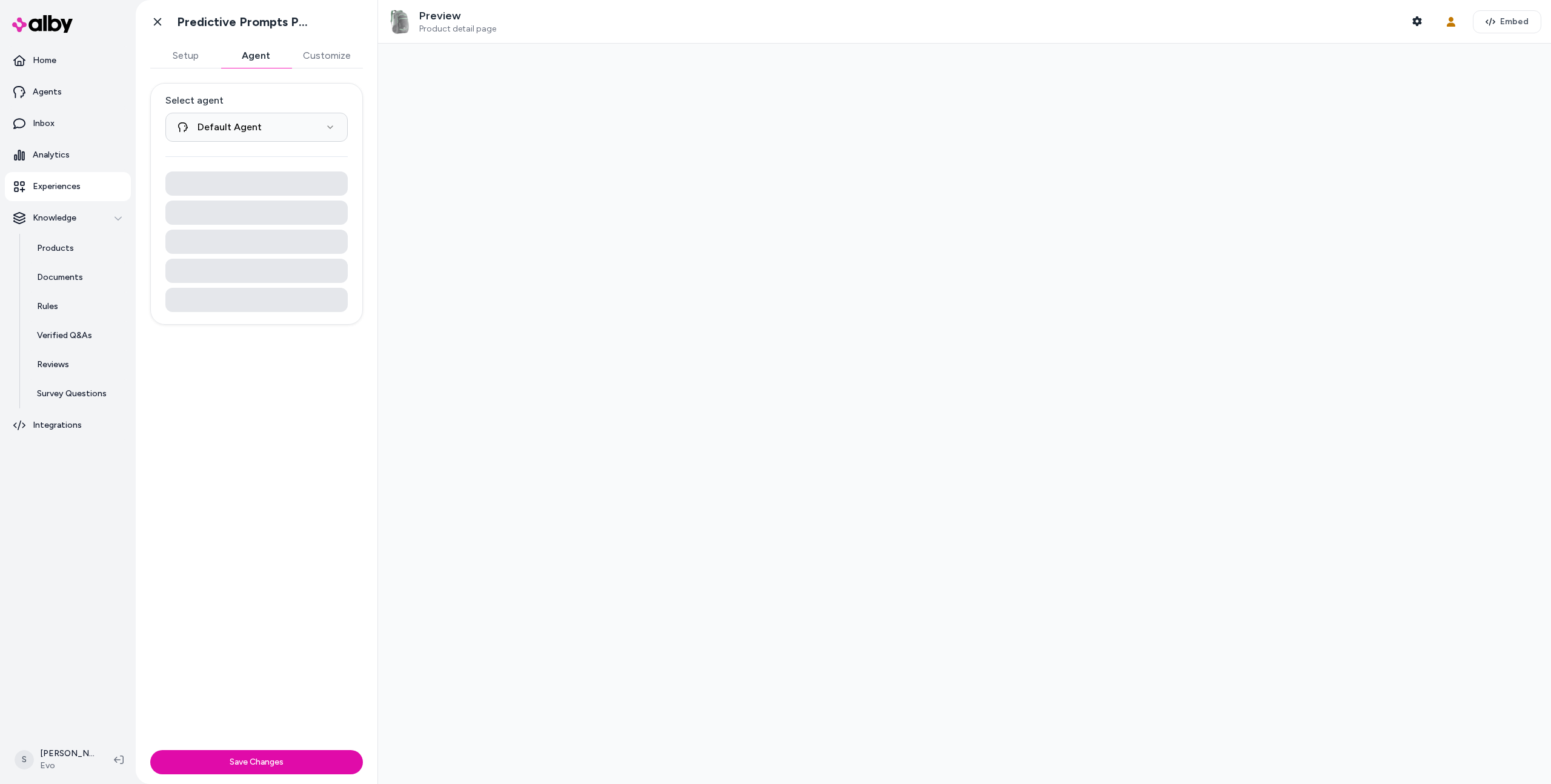
click at [271, 56] on button "Agent" at bounding box center [255, 55] width 70 height 25
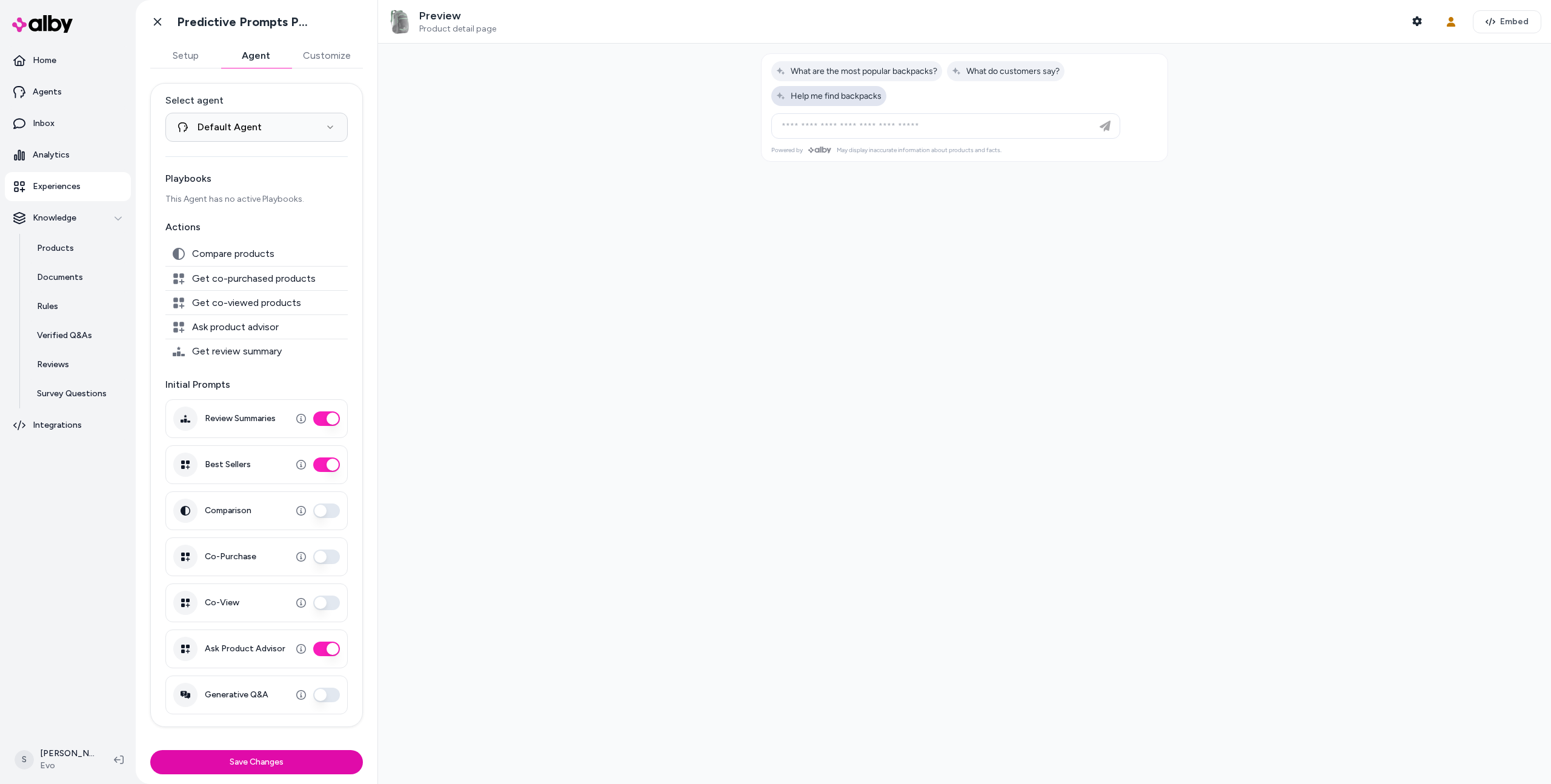
click at [847, 91] on span "Help me find backpacks" at bounding box center [829, 95] width 105 height 10
type input "**********"
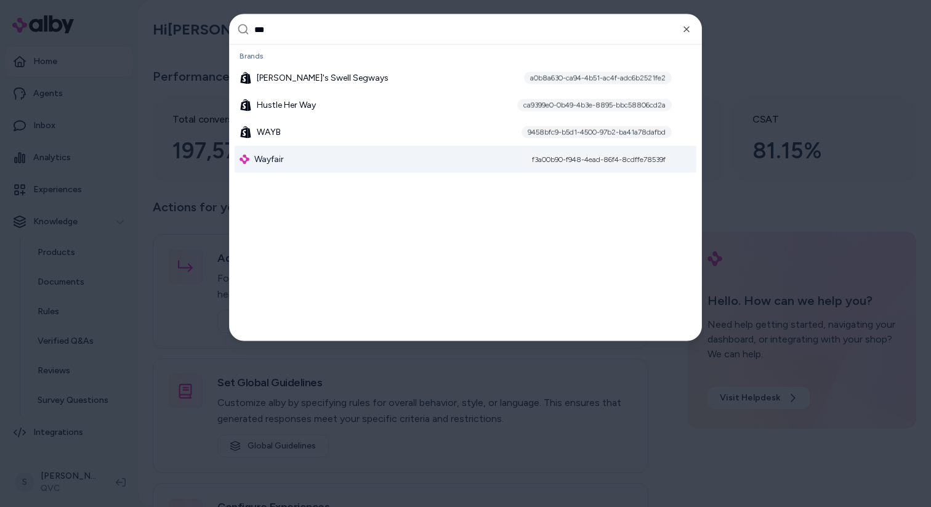
type input "***"
click at [516, 171] on div "Wayfair f3a00b90-f948-4ead-86f4-8cdffe78539f" at bounding box center [466, 159] width 462 height 27
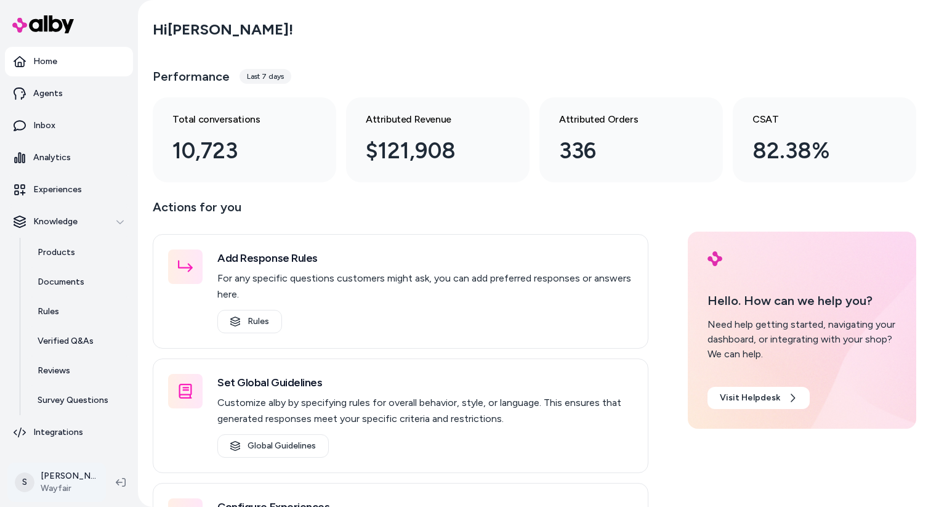
click at [71, 483] on html "Home Agents Inbox Analytics Experiences Knowledge Products Documents Rules Veri…" at bounding box center [465, 253] width 931 height 507
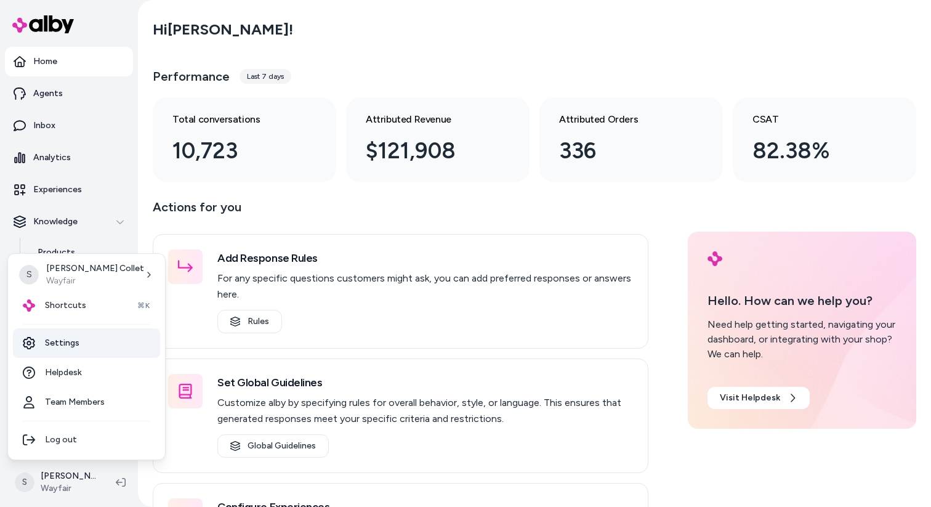
click at [64, 340] on link "Settings" at bounding box center [86, 343] width 147 height 30
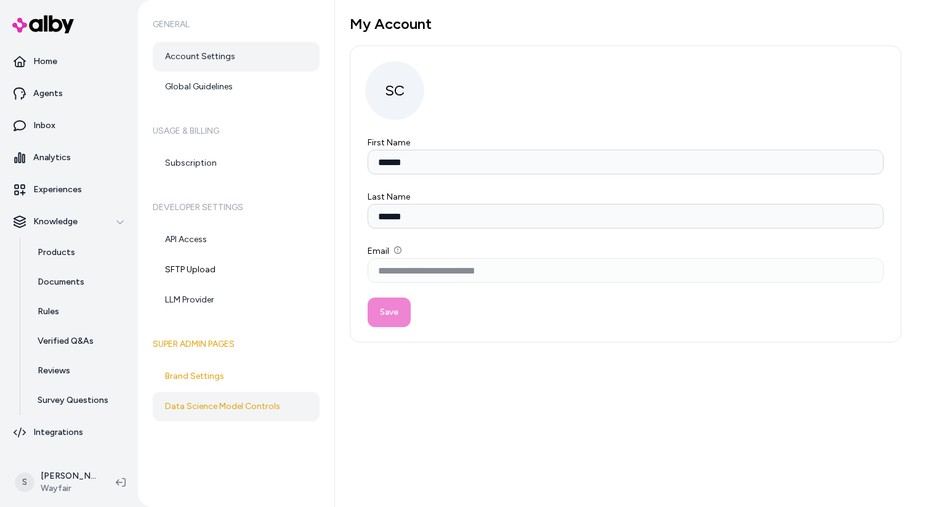
click at [241, 406] on link "Data Science Model Controls" at bounding box center [236, 407] width 167 height 30
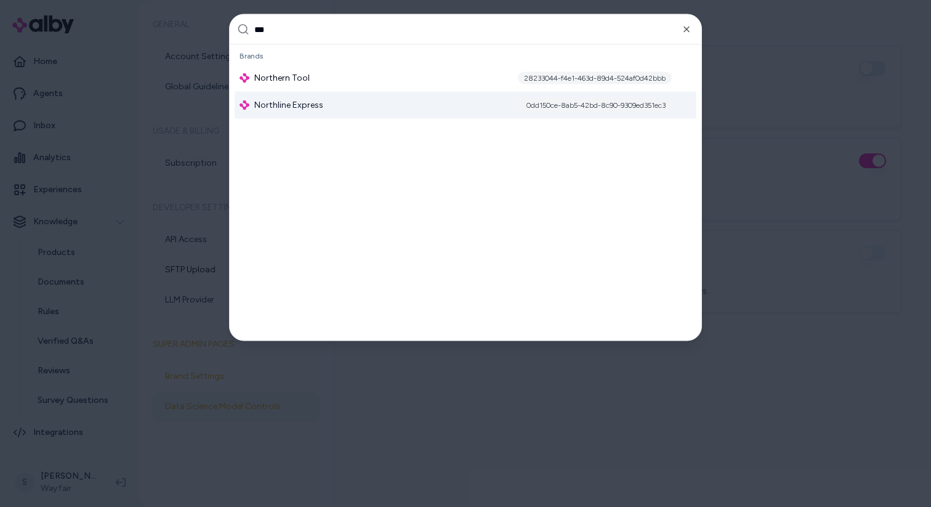
type input "***"
click at [322, 106] on span "Northline Express" at bounding box center [288, 105] width 69 height 12
